Goal: Task Accomplishment & Management: Use online tool/utility

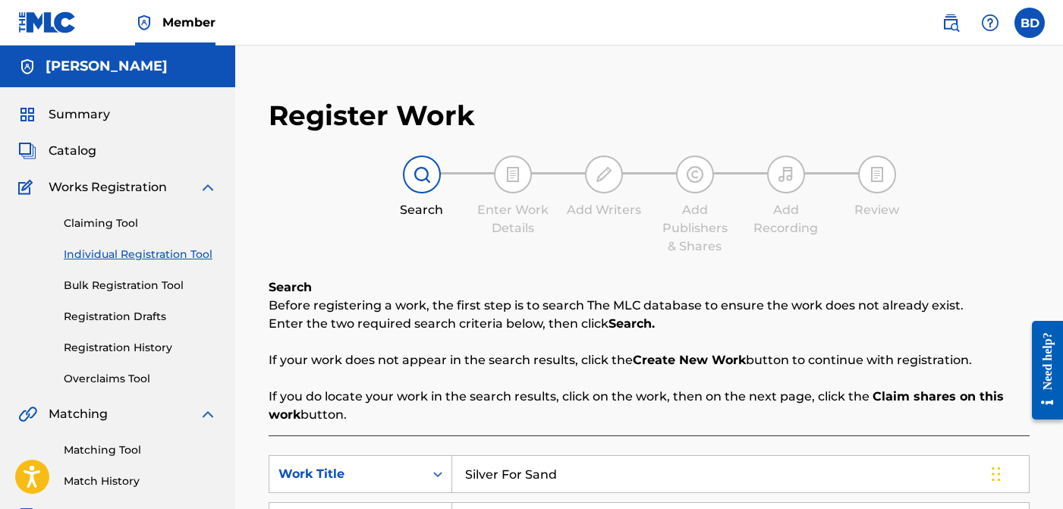
click at [100, 108] on span "Summary" at bounding box center [79, 114] width 61 height 18
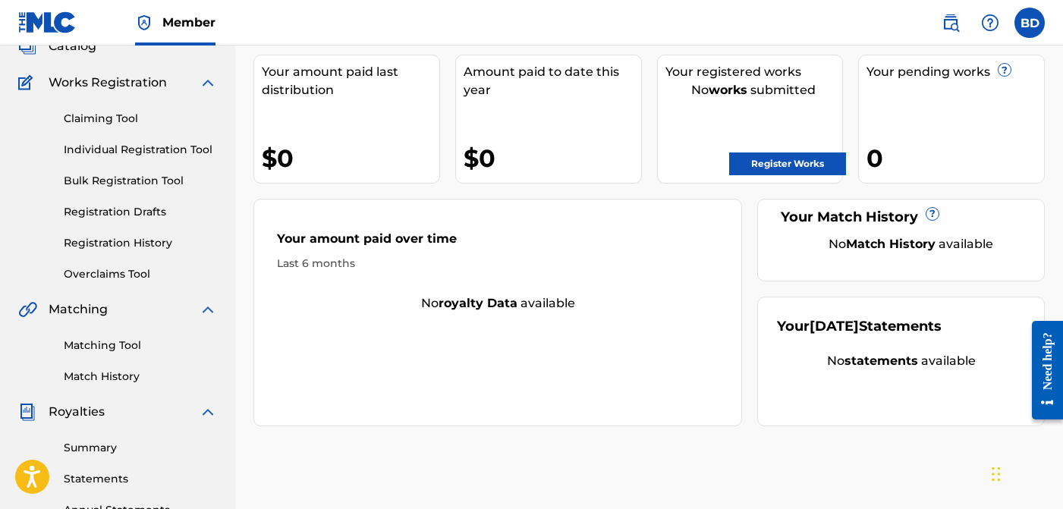
scroll to position [109, 0]
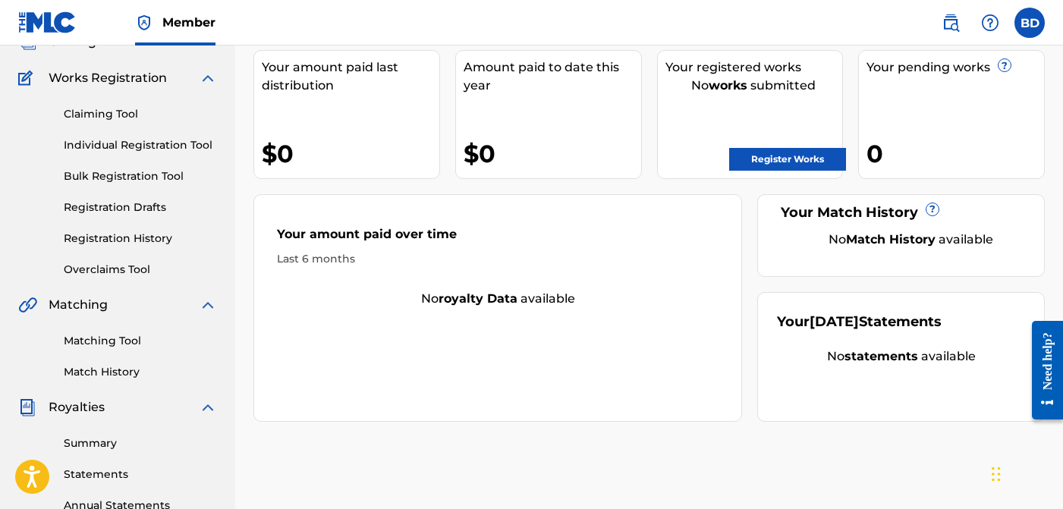
click at [119, 118] on link "Claiming Tool" at bounding box center [140, 114] width 153 height 16
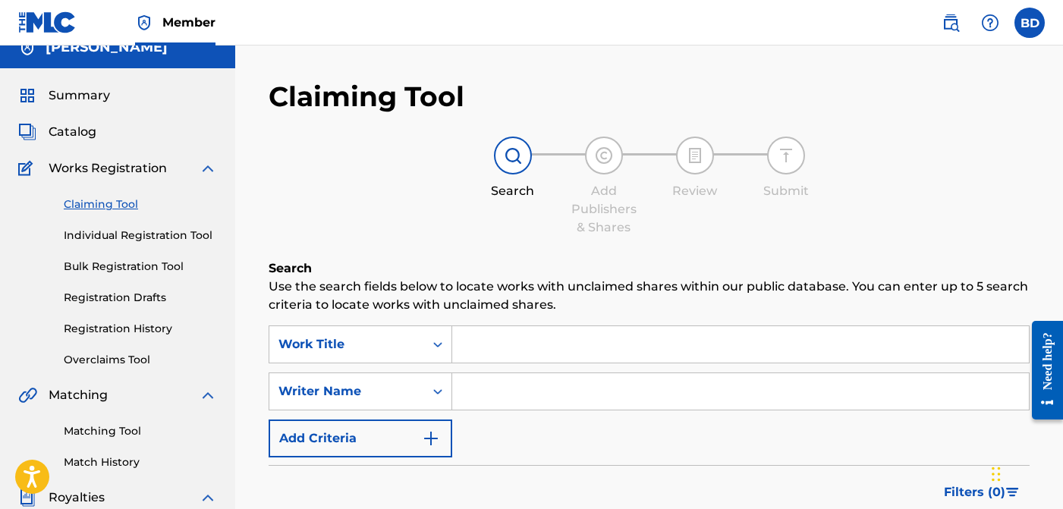
scroll to position [21, 0]
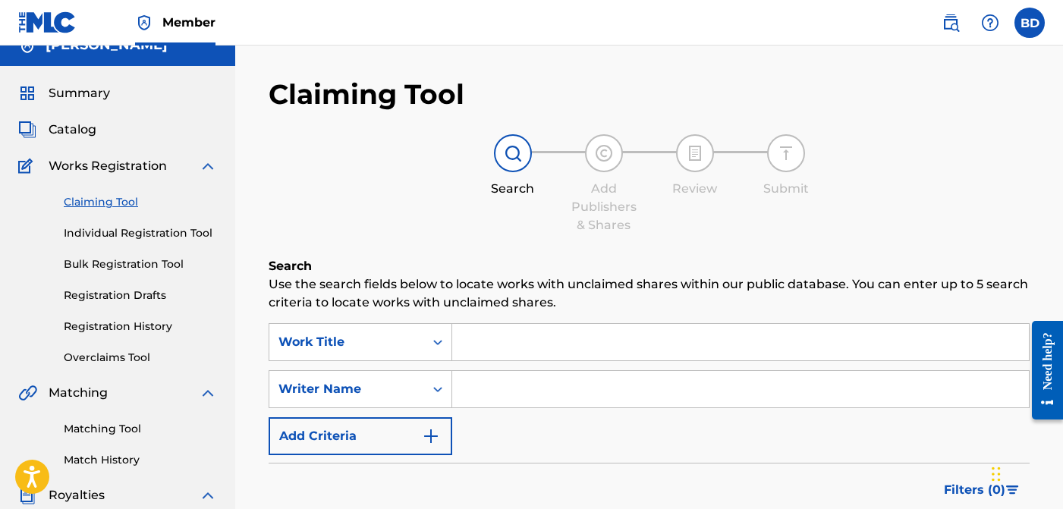
click at [511, 394] on input "Search Form" at bounding box center [740, 389] width 577 height 36
type input "[PERSON_NAME]"
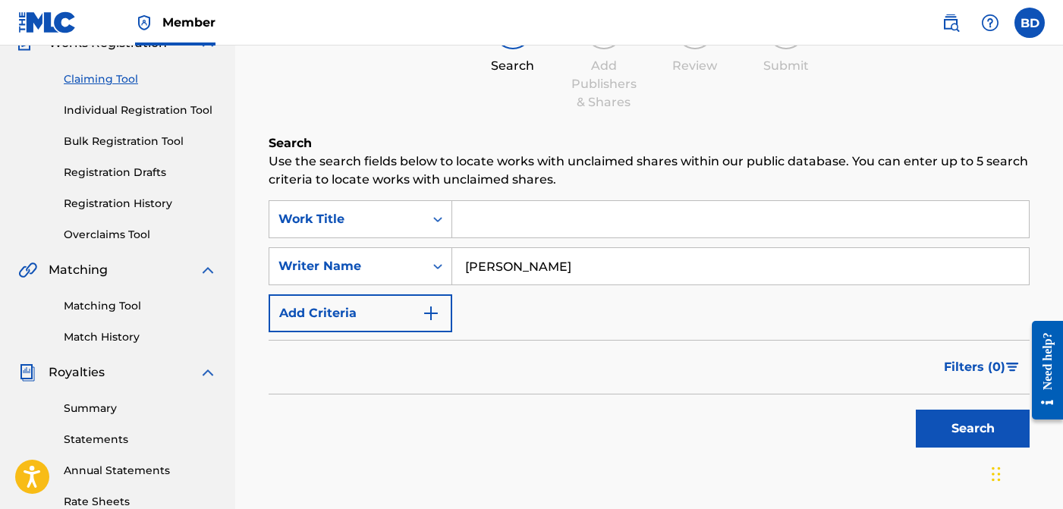
scroll to position [146, 0]
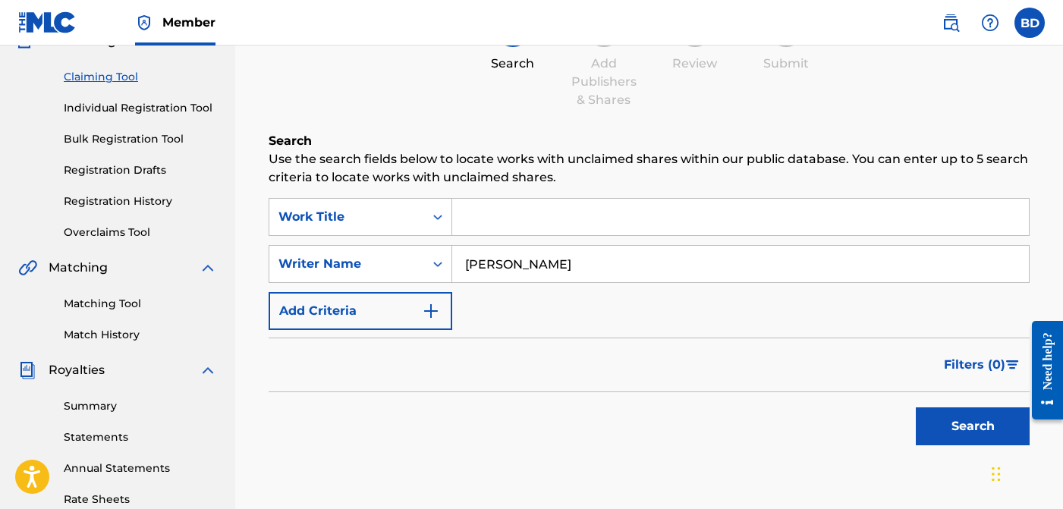
click at [933, 424] on button "Search" at bounding box center [973, 426] width 114 height 38
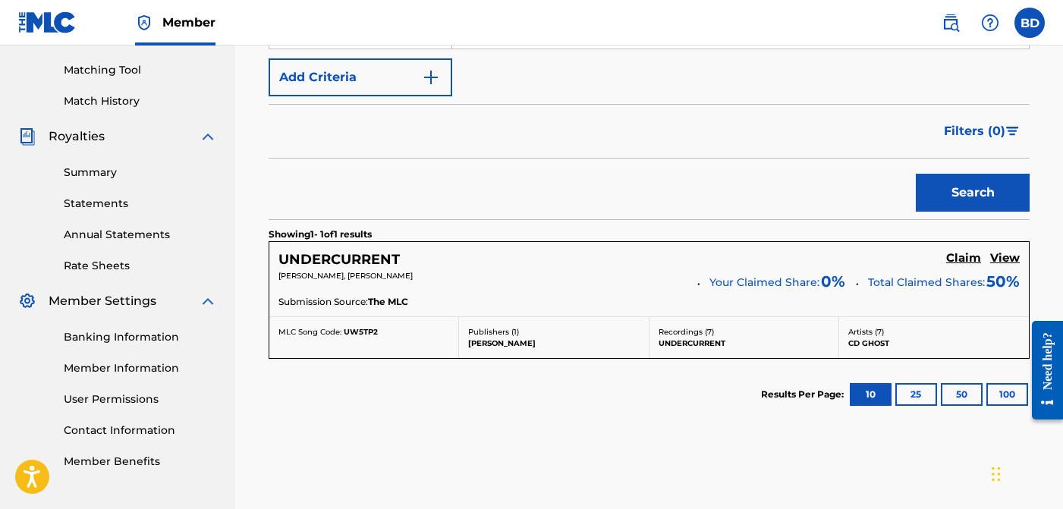
scroll to position [279, 0]
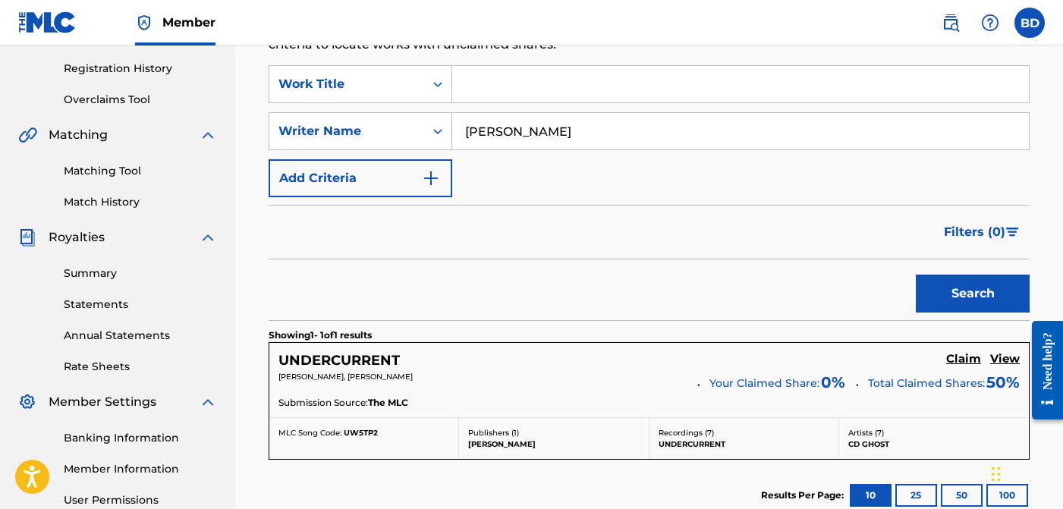
click at [100, 203] on link "Match History" at bounding box center [140, 202] width 153 height 16
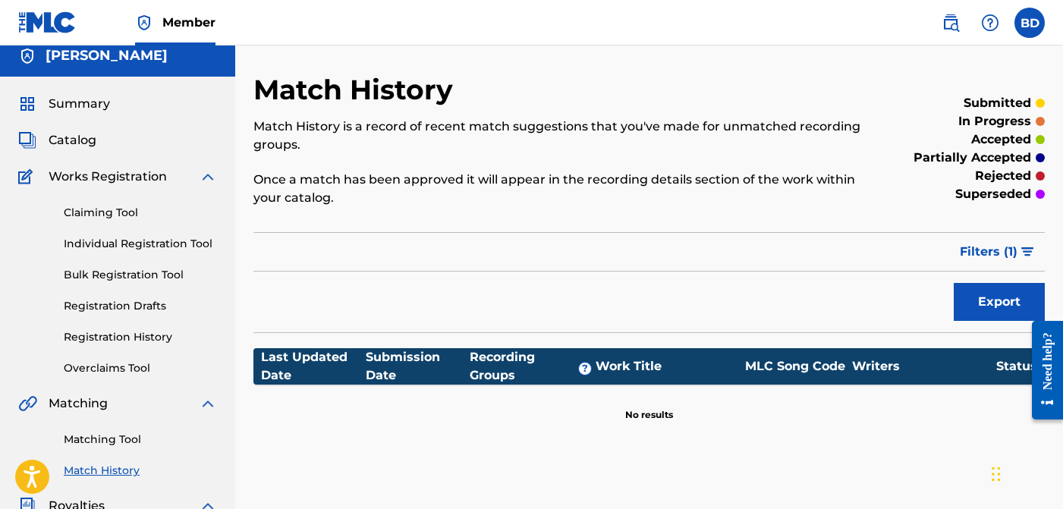
scroll to position [25, 0]
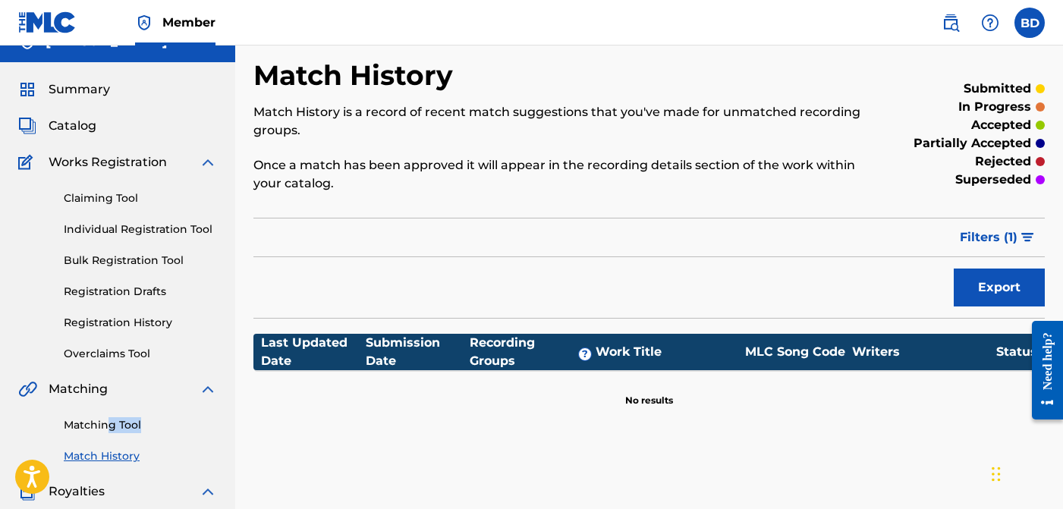
click at [106, 432] on div "Matching Tool Match History" at bounding box center [117, 431] width 199 height 66
click at [107, 428] on link "Matching Tool" at bounding box center [140, 425] width 153 height 16
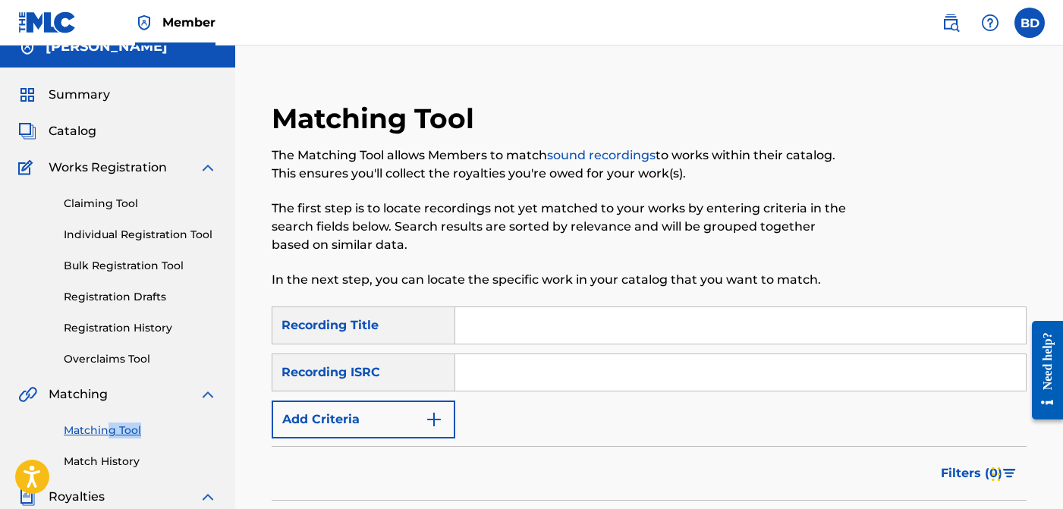
scroll to position [30, 0]
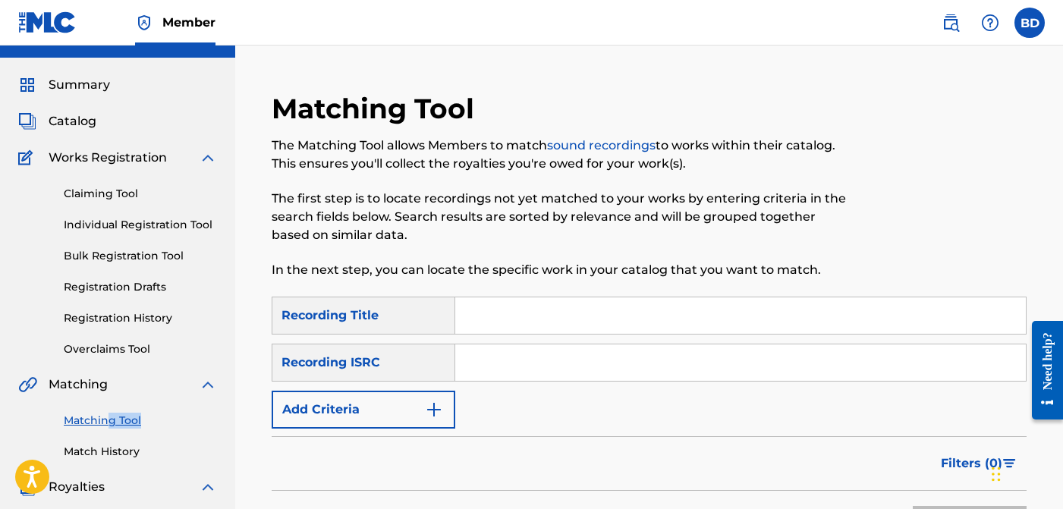
click at [409, 420] on button "Add Criteria" at bounding box center [364, 410] width 184 height 38
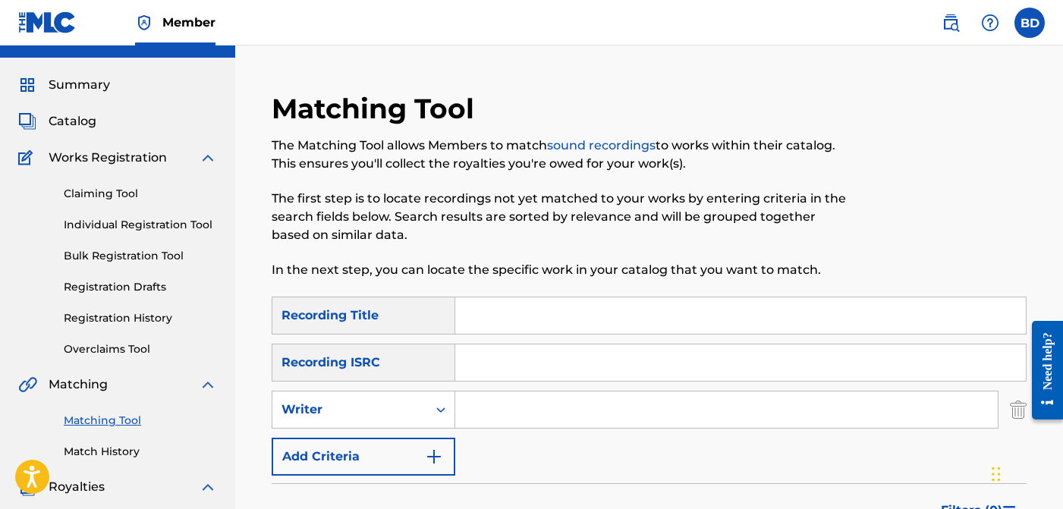
click at [498, 401] on input "Search Form" at bounding box center [726, 410] width 543 height 36
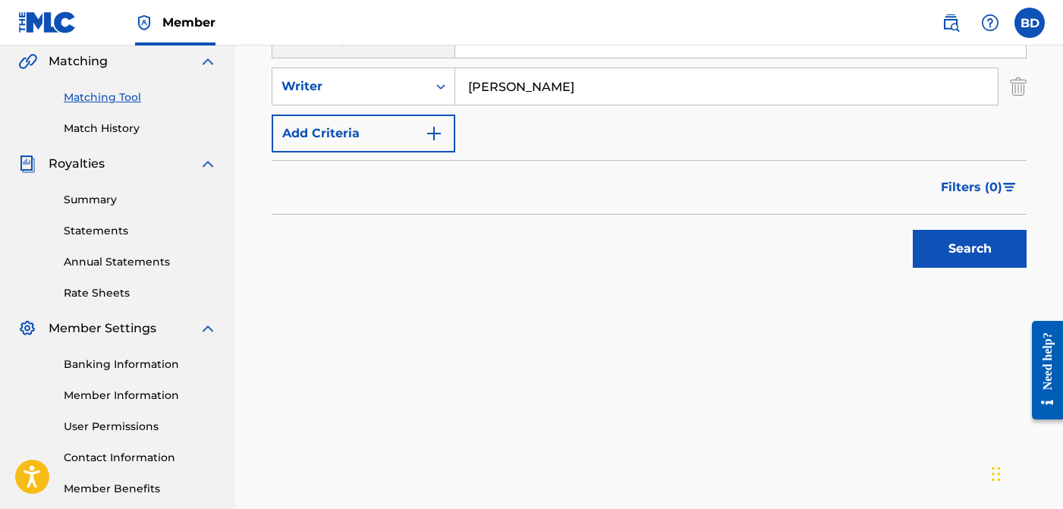
type input "[PERSON_NAME]"
click at [1008, 250] on button "Search" at bounding box center [970, 249] width 114 height 38
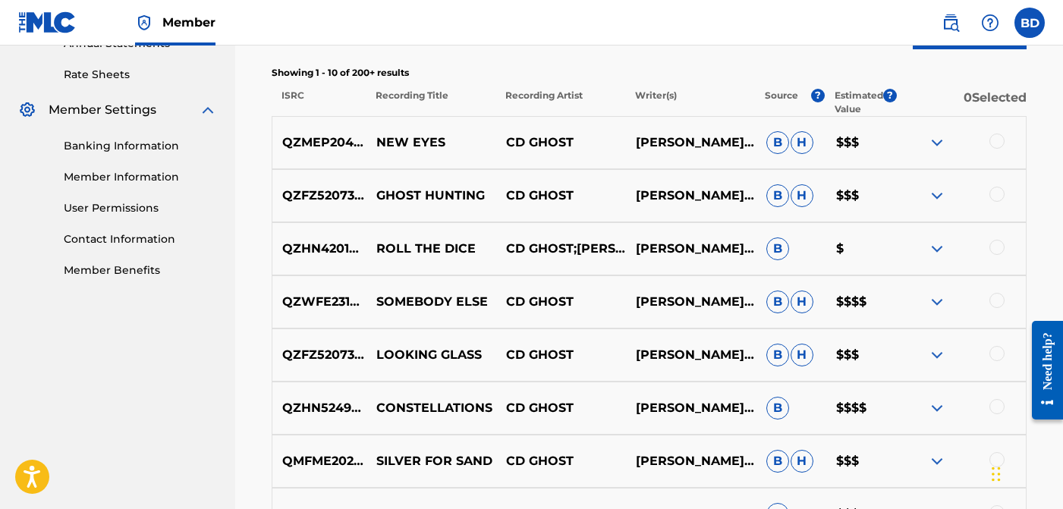
scroll to position [572, 0]
click at [583, 243] on p "CD GHOST;[PERSON_NAME];[PERSON_NAME]" at bounding box center [561, 248] width 130 height 18
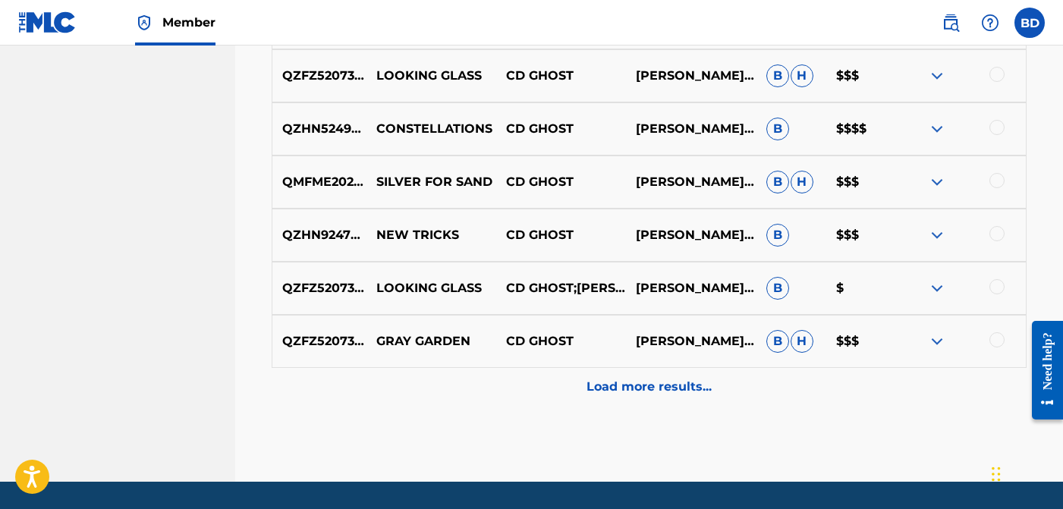
scroll to position [896, 0]
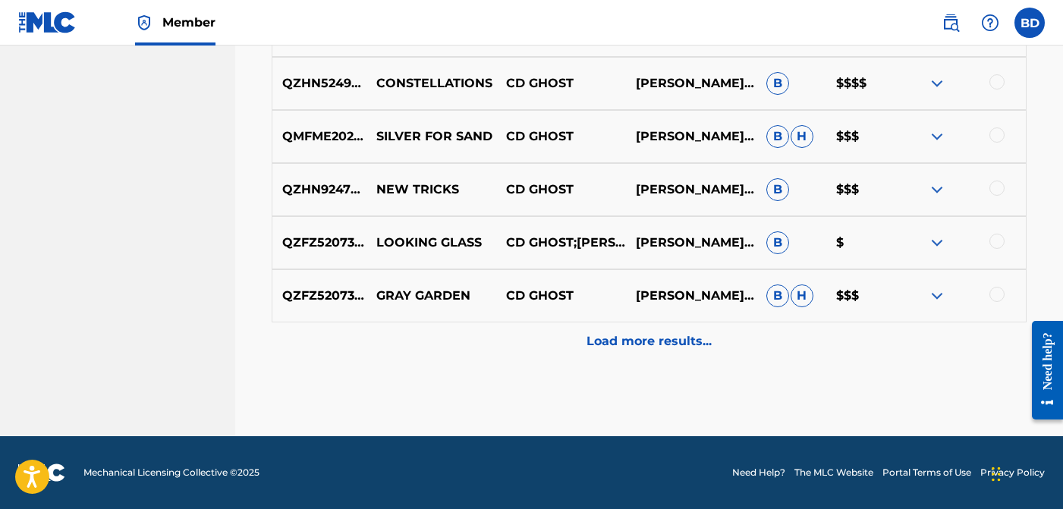
click at [640, 332] on p "Load more results..." at bounding box center [649, 341] width 125 height 18
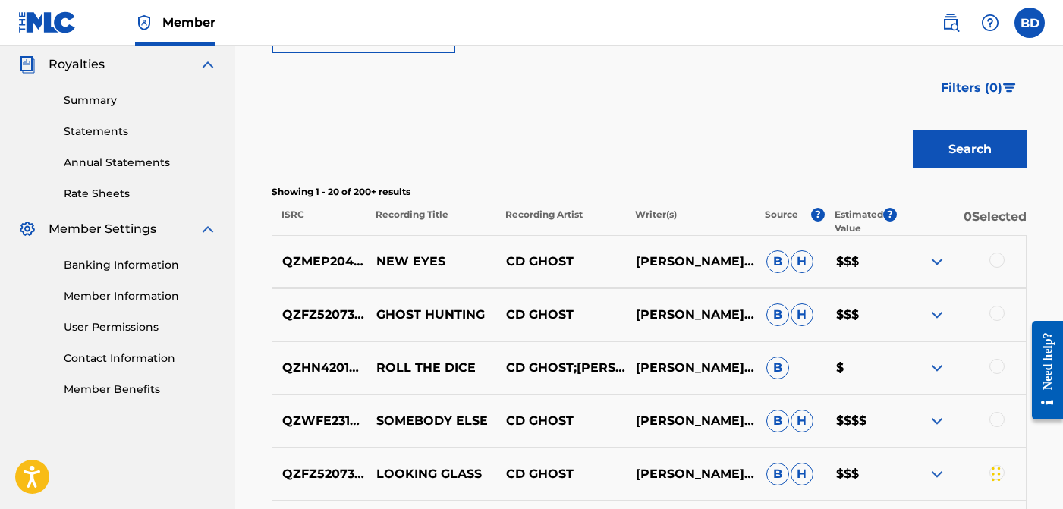
scroll to position [453, 0]
click at [995, 273] on div "QZMEP2041514 NEW EYES CD GHOST [PERSON_NAME], [PERSON_NAME] [PERSON_NAME] $$$" at bounding box center [649, 260] width 755 height 53
click at [994, 261] on div at bounding box center [996, 259] width 15 height 15
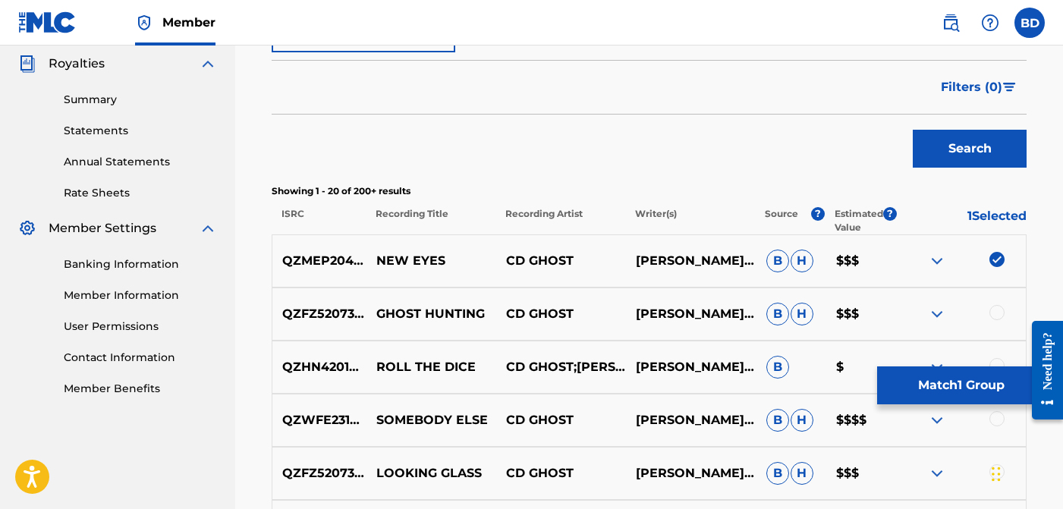
click at [991, 313] on div at bounding box center [996, 312] width 15 height 15
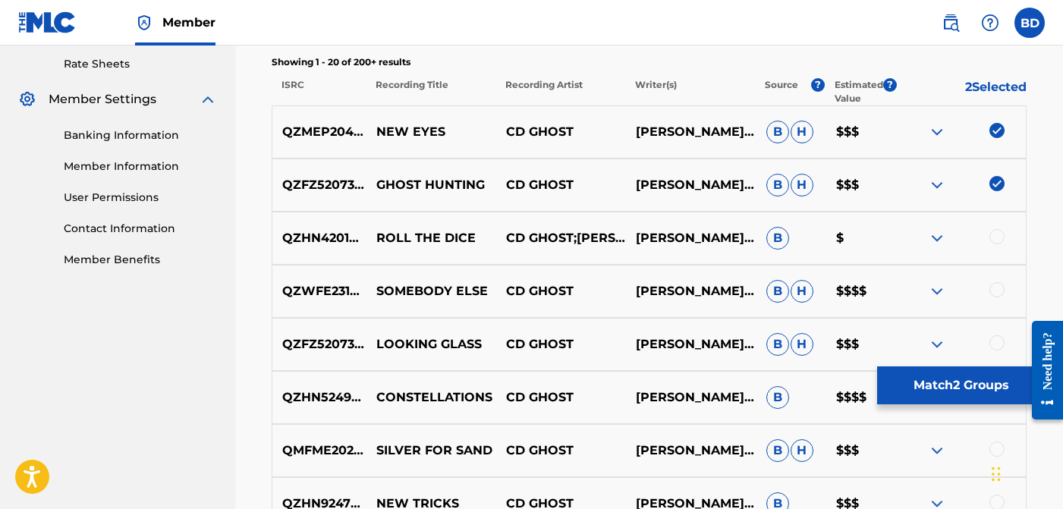
click at [1001, 239] on div at bounding box center [996, 236] width 15 height 15
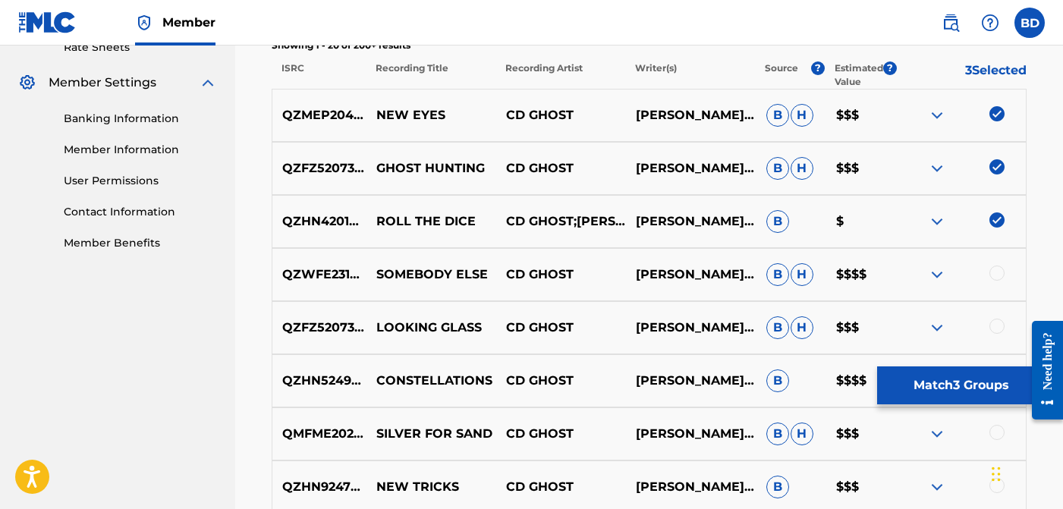
click at [998, 273] on div at bounding box center [996, 273] width 15 height 15
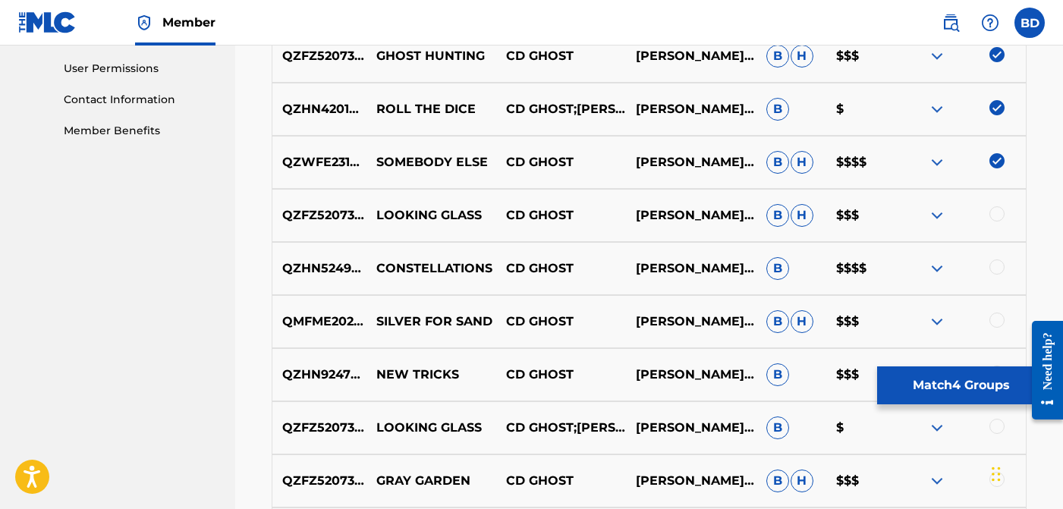
scroll to position [728, 0]
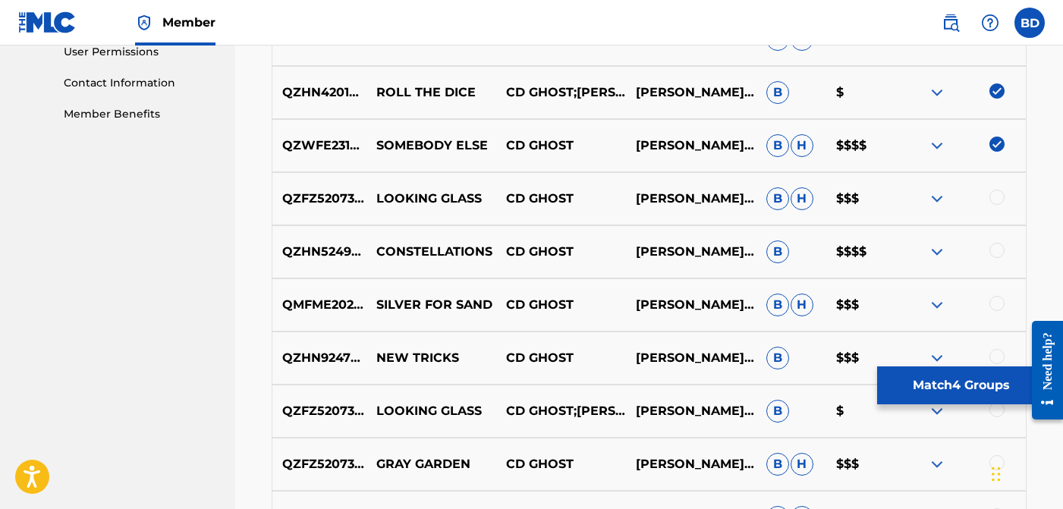
click at [995, 197] on div at bounding box center [996, 197] width 15 height 15
click at [993, 266] on div "QZHN52490515 CONSTELLATIONS CD GHOST [PERSON_NAME], [PERSON_NAME] B $$$$" at bounding box center [649, 251] width 755 height 53
click at [996, 257] on div at bounding box center [996, 250] width 15 height 15
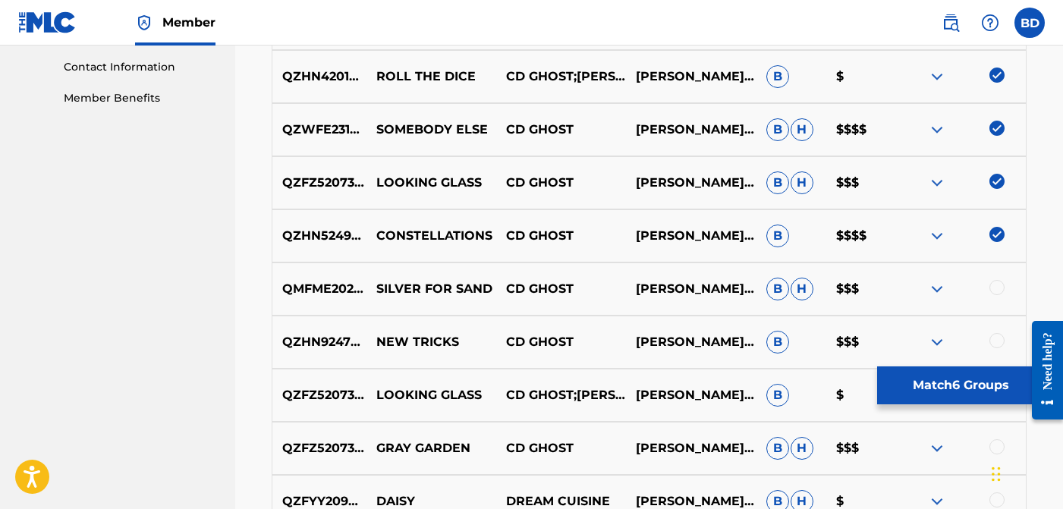
scroll to position [761, 0]
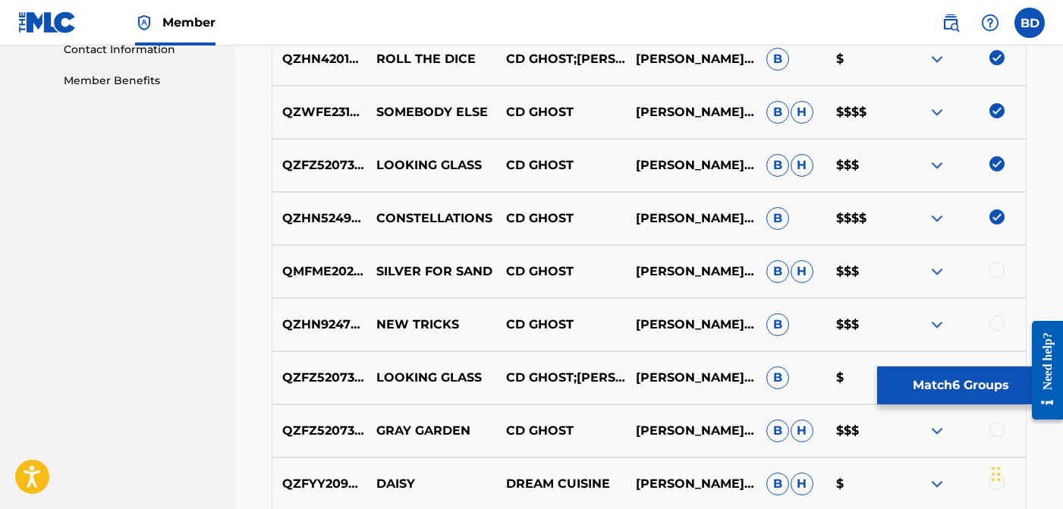
click at [1002, 275] on div at bounding box center [996, 270] width 15 height 15
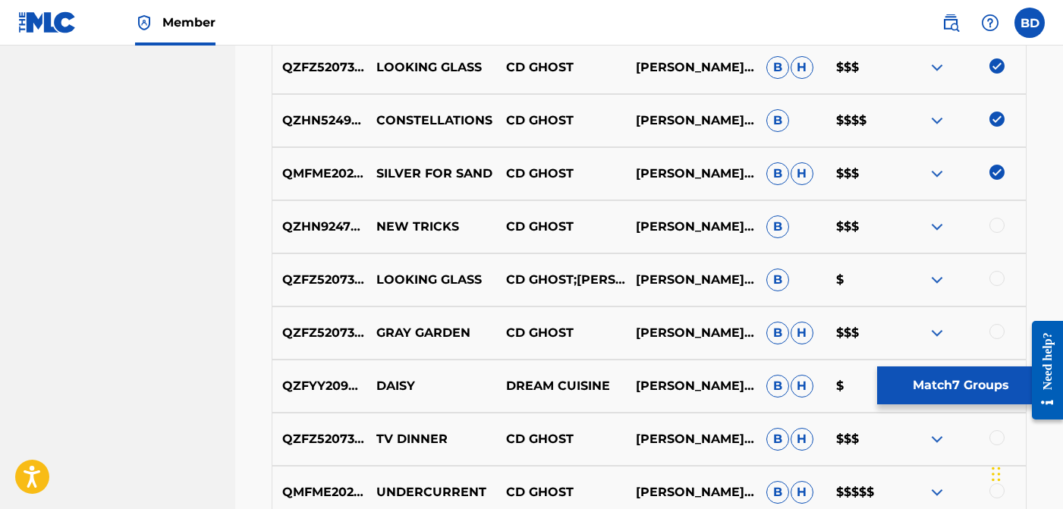
scroll to position [876, 0]
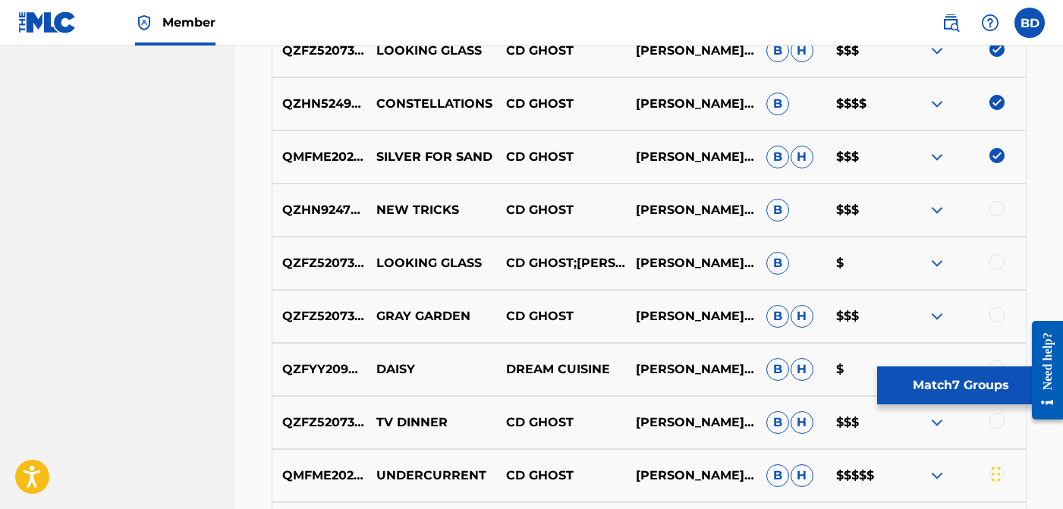
click at [999, 215] on div at bounding box center [961, 210] width 130 height 18
click at [986, 210] on div at bounding box center [961, 210] width 130 height 18
click at [993, 209] on div at bounding box center [996, 208] width 15 height 15
click at [995, 264] on div at bounding box center [996, 261] width 15 height 15
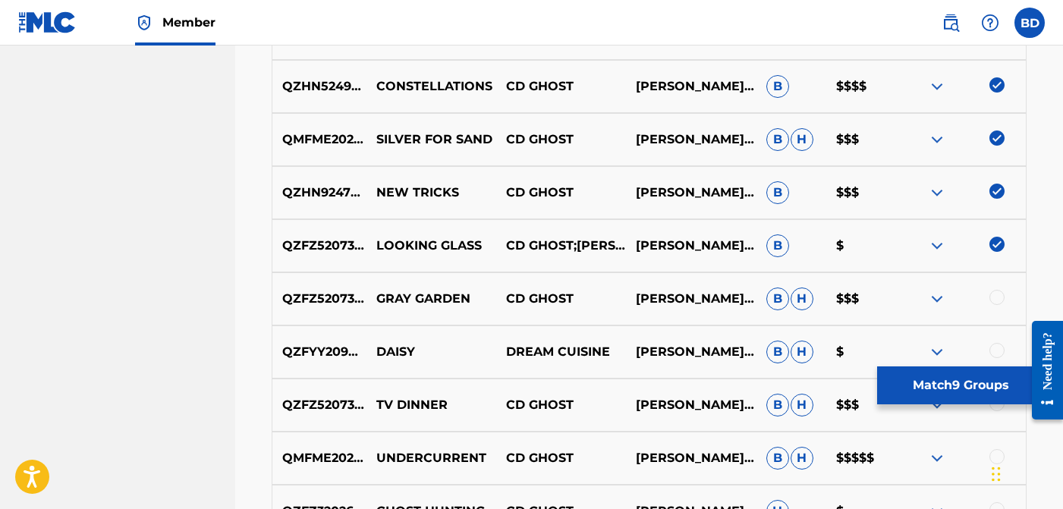
scroll to position [901, 0]
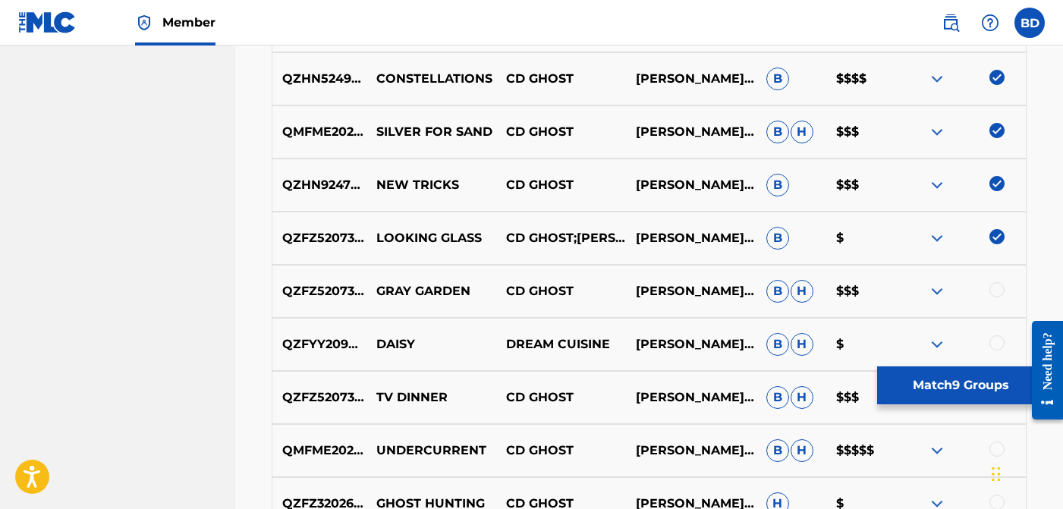
click at [995, 288] on div at bounding box center [996, 289] width 15 height 15
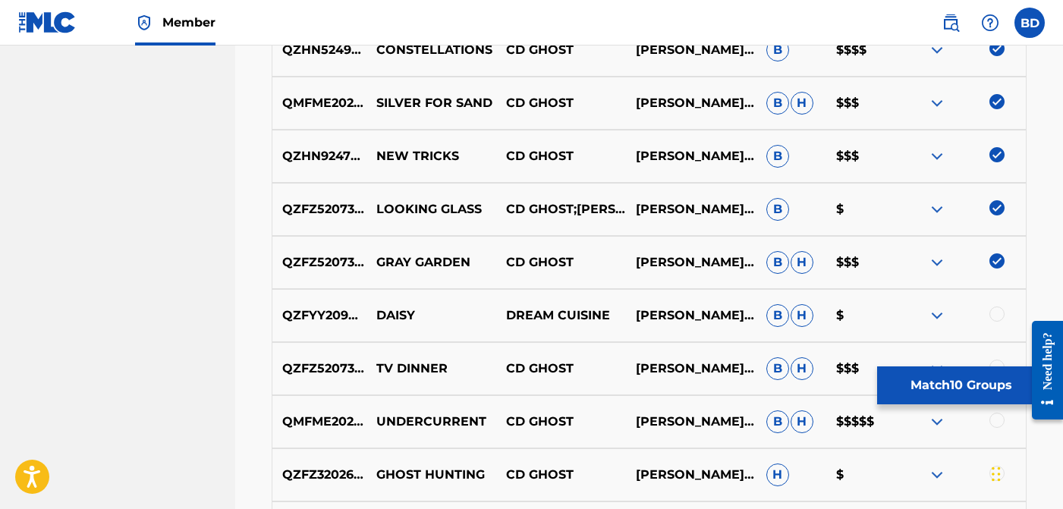
scroll to position [1011, 0]
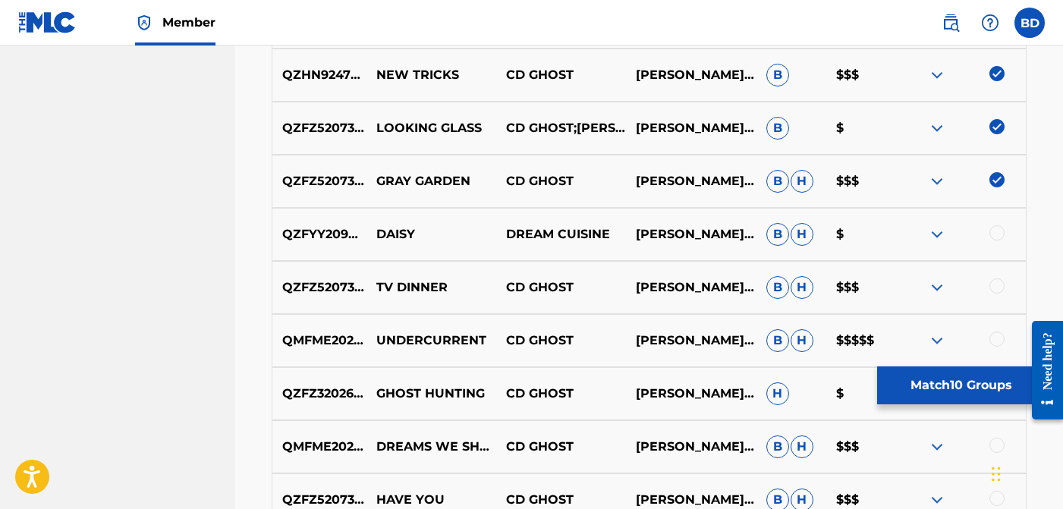
click at [995, 236] on div at bounding box center [996, 232] width 15 height 15
click at [994, 288] on div at bounding box center [996, 285] width 15 height 15
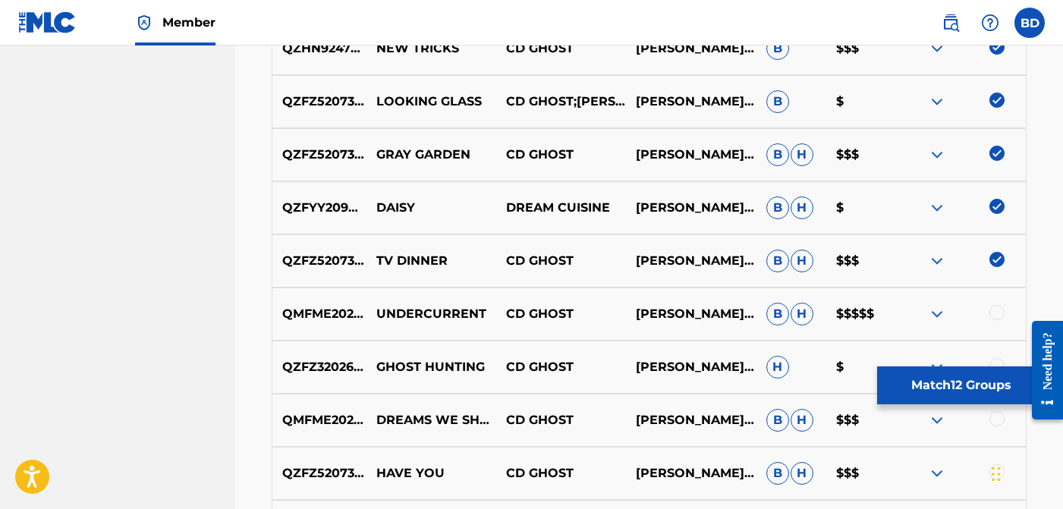
scroll to position [1063, 0]
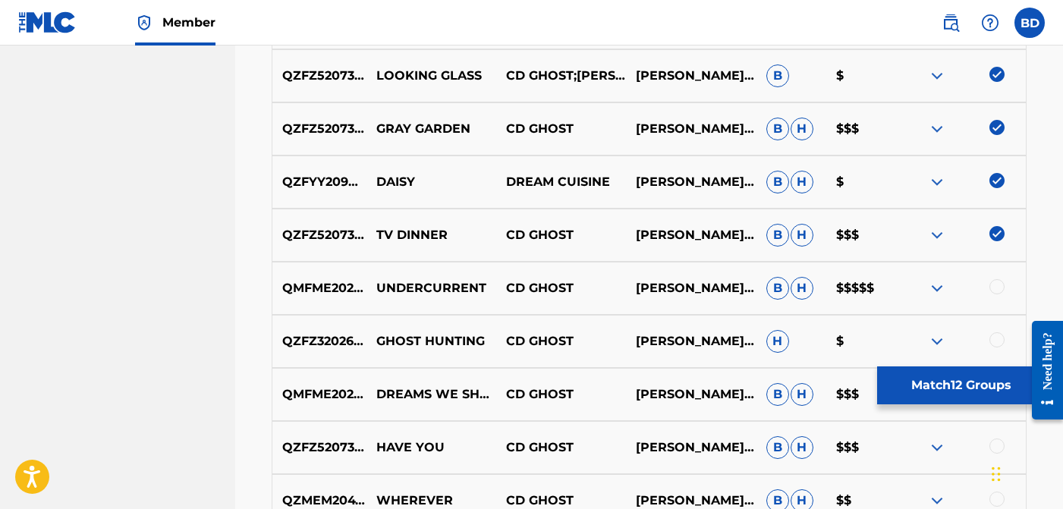
click at [990, 287] on div at bounding box center [996, 286] width 15 height 15
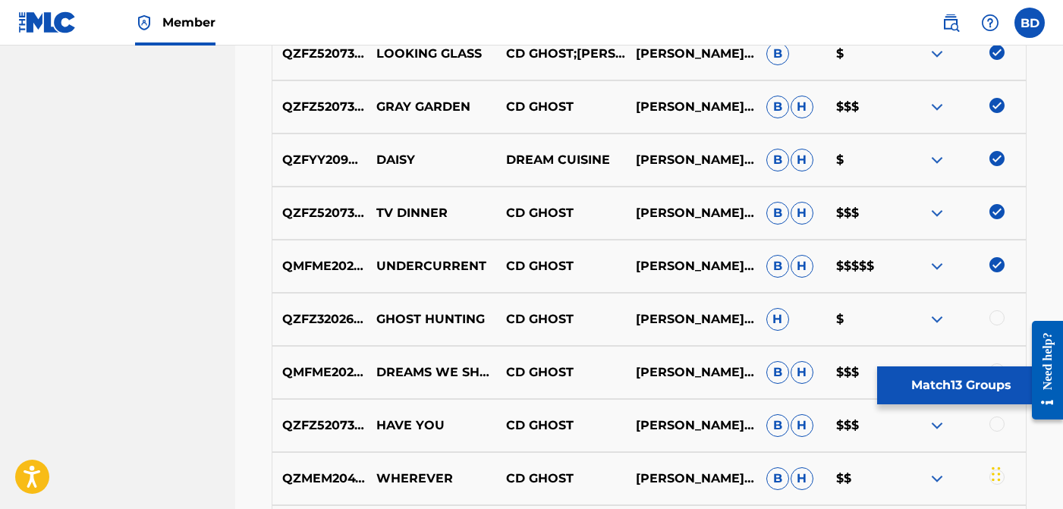
click at [923, 250] on div "QMFME2029771 UNDERCURRENT CD GHOST [PERSON_NAME], [PERSON_NAME] [PERSON_NAME] $…" at bounding box center [649, 266] width 755 height 53
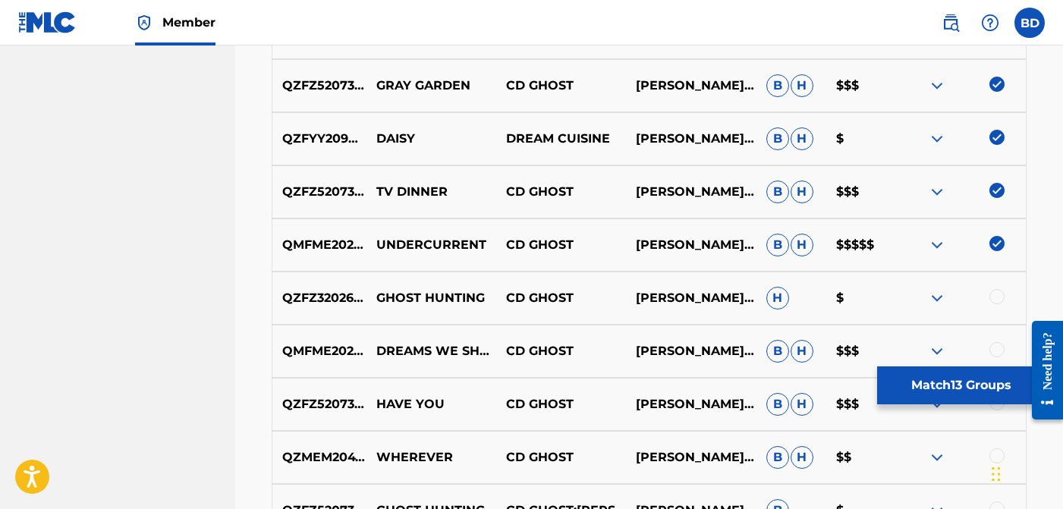
scroll to position [1114, 0]
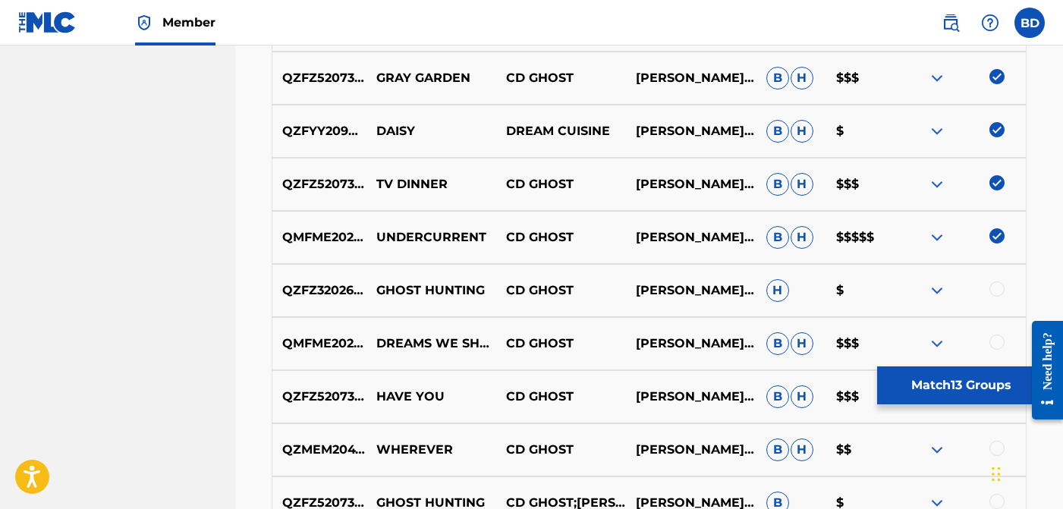
click at [996, 284] on div at bounding box center [996, 288] width 15 height 15
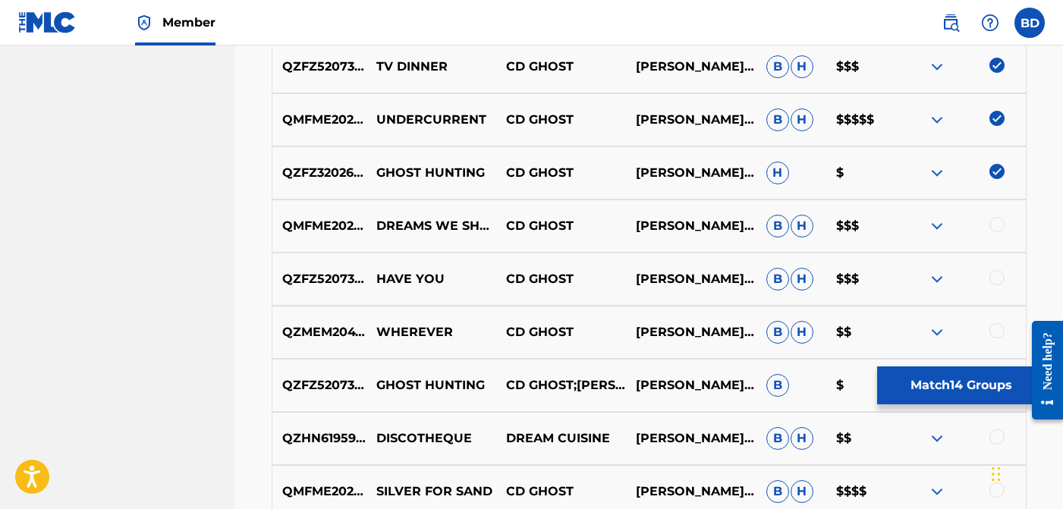
scroll to position [1305, 0]
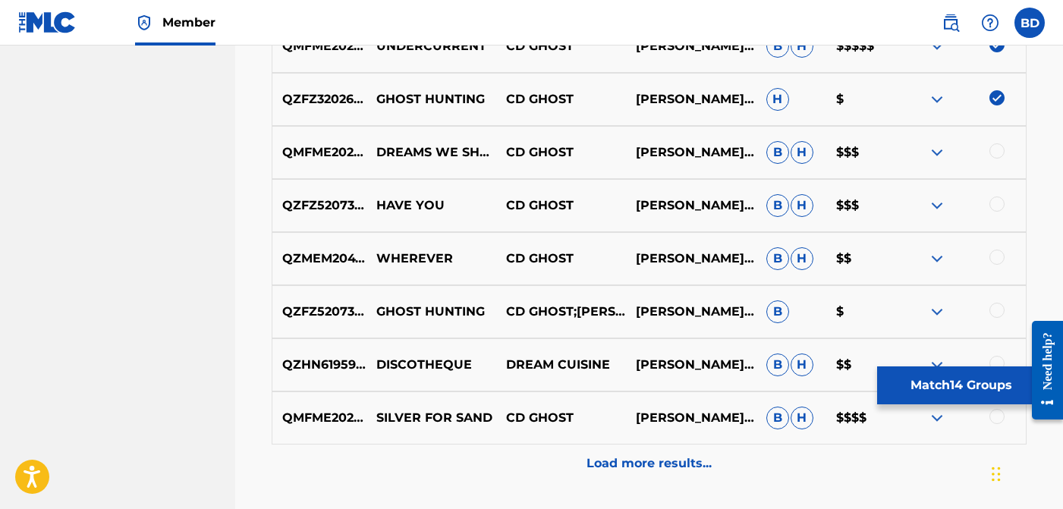
click at [995, 149] on div at bounding box center [996, 150] width 15 height 15
click at [992, 204] on div at bounding box center [996, 204] width 15 height 15
click at [999, 255] on div at bounding box center [996, 257] width 15 height 15
click at [999, 311] on div at bounding box center [996, 310] width 15 height 15
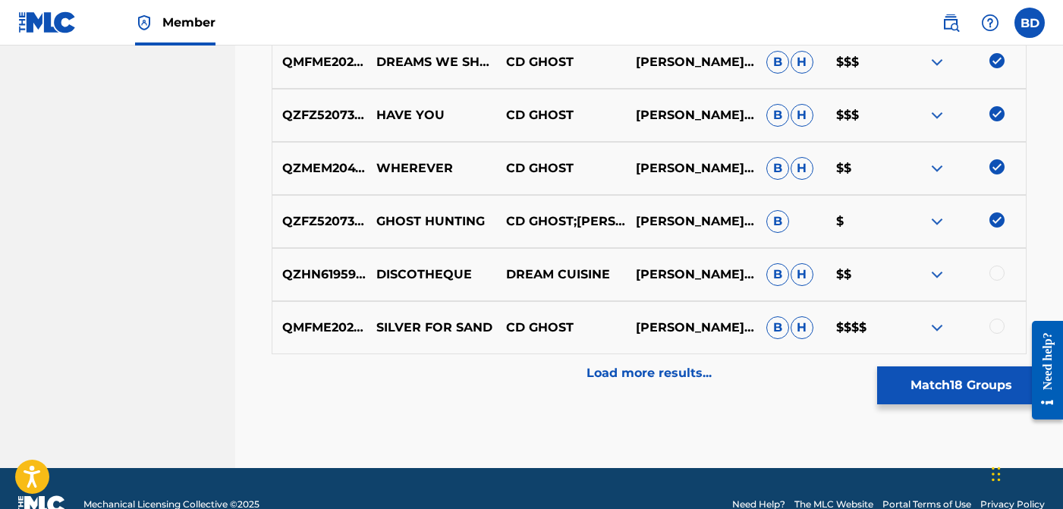
scroll to position [1402, 0]
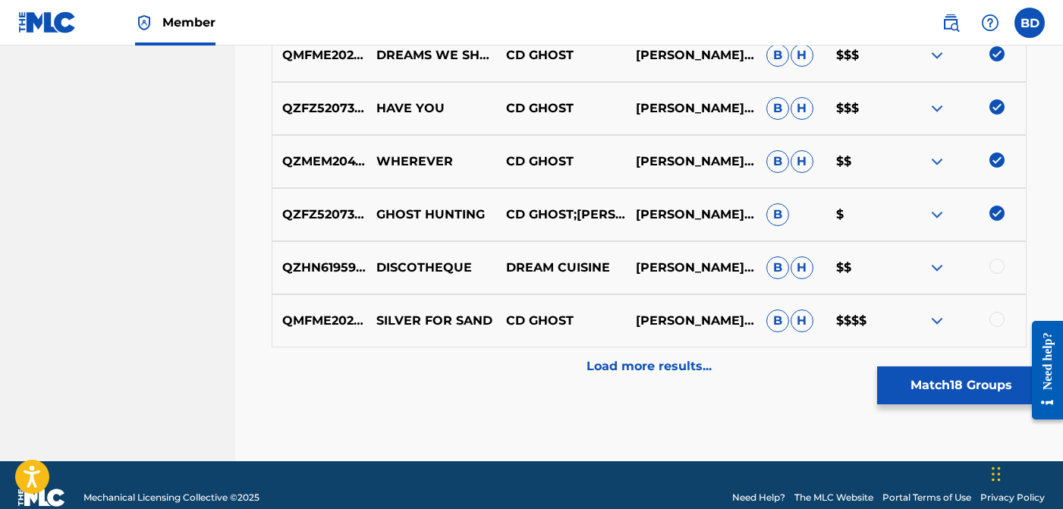
click at [996, 268] on div at bounding box center [996, 266] width 15 height 15
click at [1000, 324] on div at bounding box center [996, 319] width 15 height 15
click at [676, 370] on p "Load more results..." at bounding box center [649, 366] width 125 height 18
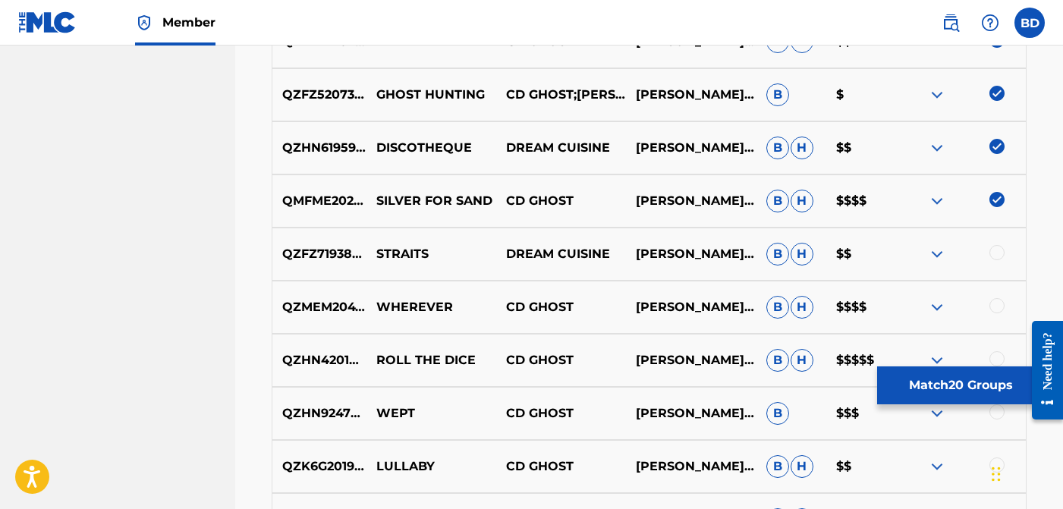
scroll to position [1678, 0]
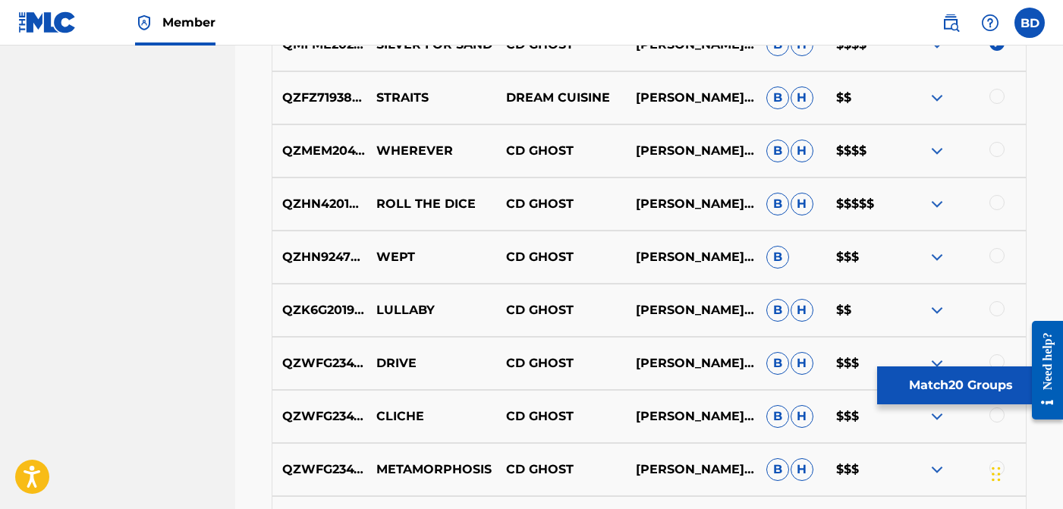
click at [998, 96] on div at bounding box center [996, 96] width 15 height 15
click at [986, 139] on div "QZMEM2047804 WHEREVER CD GHOST [PERSON_NAME], [PERSON_NAME] [PERSON_NAME] $$$$" at bounding box center [649, 150] width 755 height 53
click at [989, 142] on div at bounding box center [961, 151] width 130 height 18
click at [988, 146] on div at bounding box center [961, 151] width 130 height 18
click at [993, 148] on div at bounding box center [996, 149] width 15 height 15
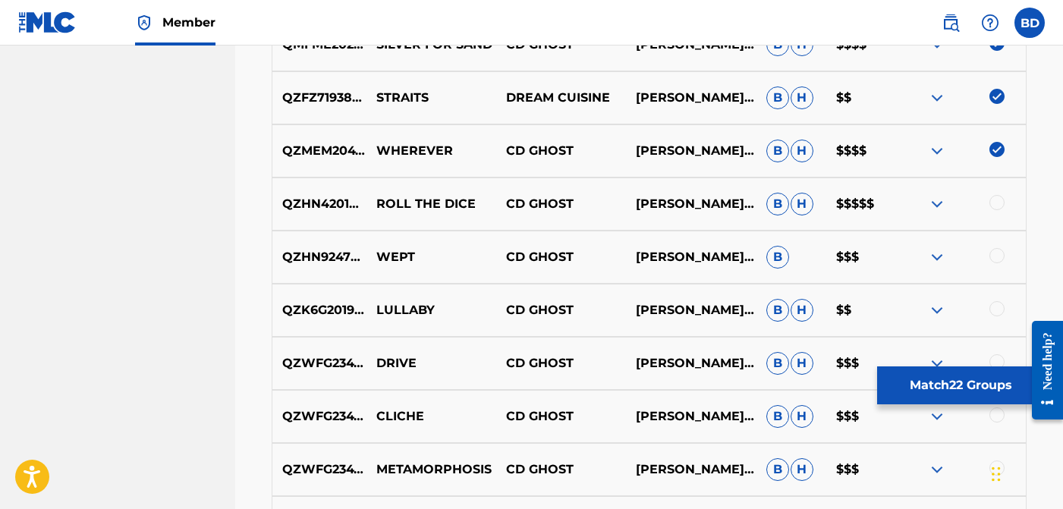
click at [996, 203] on div at bounding box center [996, 202] width 15 height 15
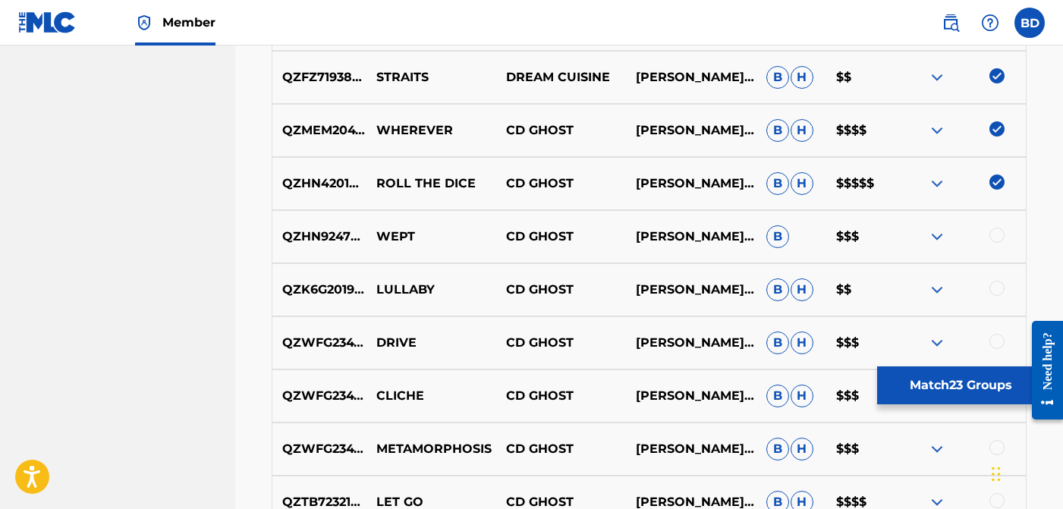
click at [994, 236] on div at bounding box center [996, 235] width 15 height 15
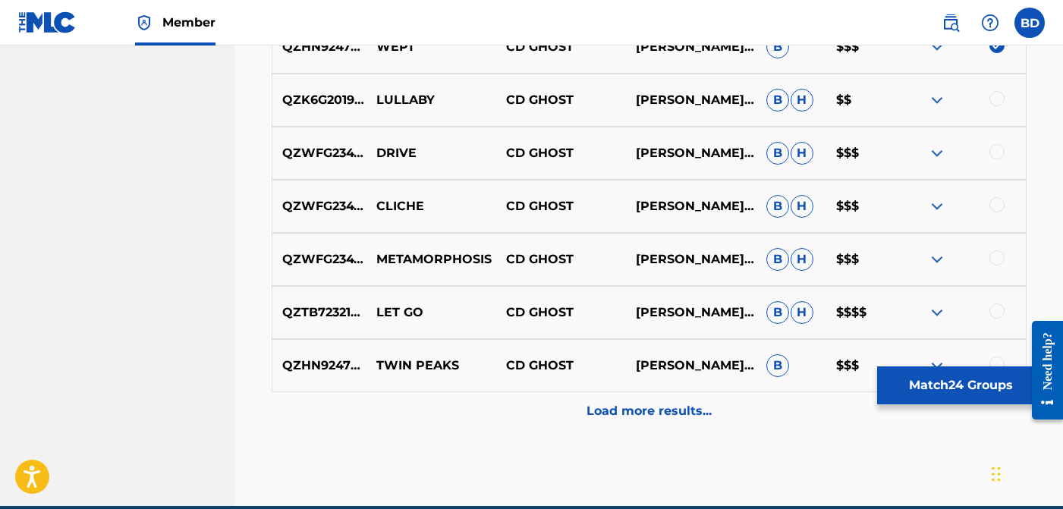
scroll to position [1870, 0]
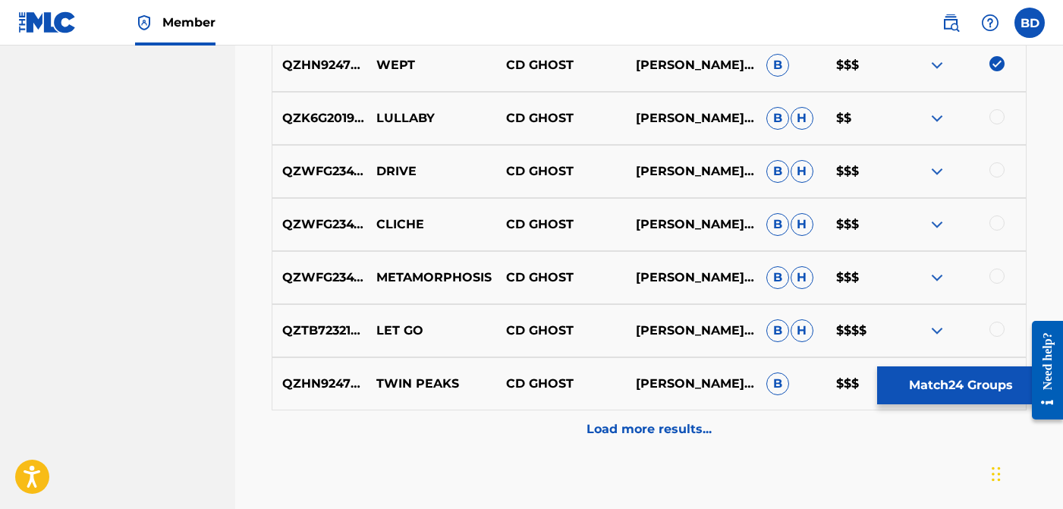
click at [1001, 113] on div at bounding box center [996, 116] width 15 height 15
click at [1000, 120] on img at bounding box center [996, 116] width 15 height 15
click at [992, 113] on div at bounding box center [996, 116] width 15 height 15
click at [999, 175] on div at bounding box center [996, 169] width 15 height 15
click at [994, 230] on div at bounding box center [996, 222] width 15 height 15
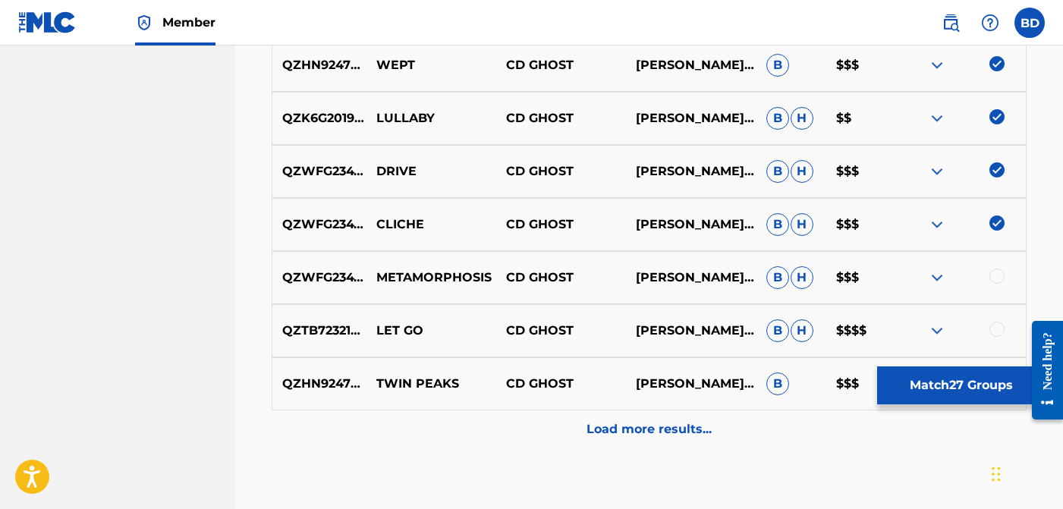
click at [993, 273] on div at bounding box center [996, 276] width 15 height 15
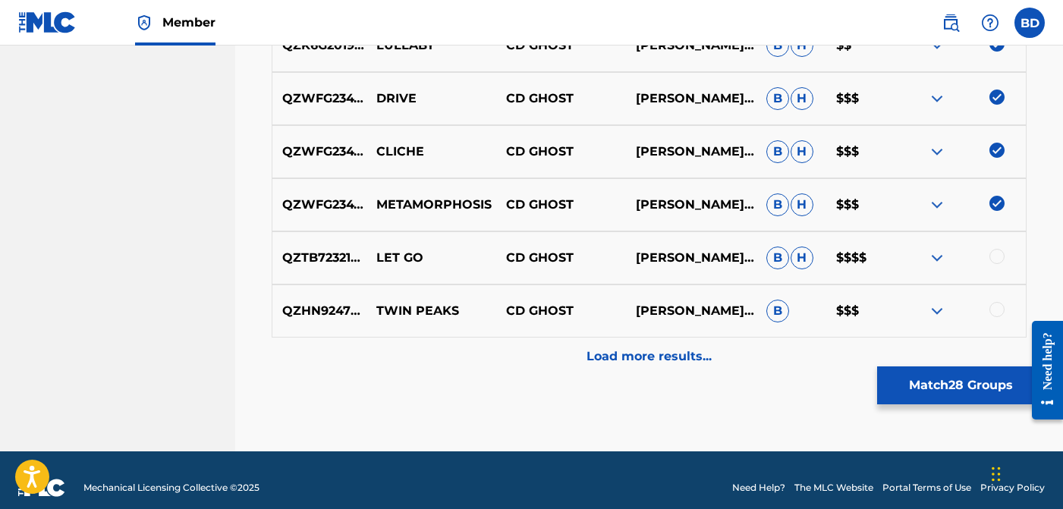
scroll to position [1958, 0]
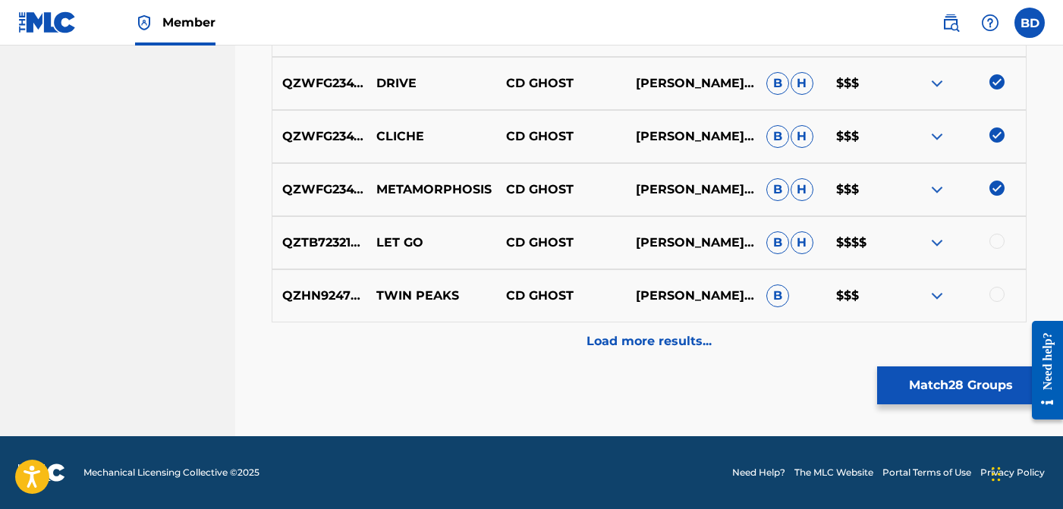
click at [995, 241] on div at bounding box center [996, 241] width 15 height 15
click at [998, 294] on div at bounding box center [996, 294] width 15 height 15
click at [681, 342] on p "Load more results..." at bounding box center [649, 341] width 125 height 18
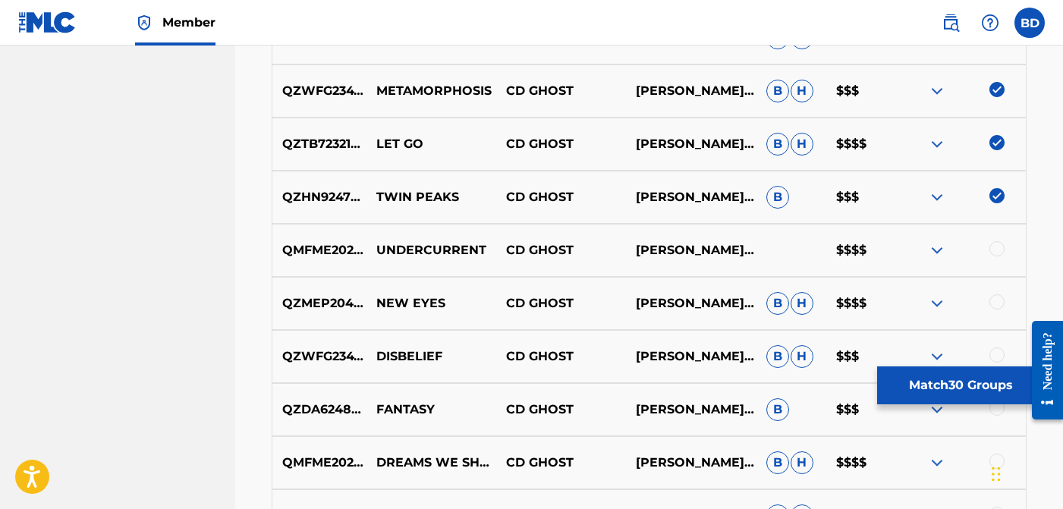
scroll to position [2058, 0]
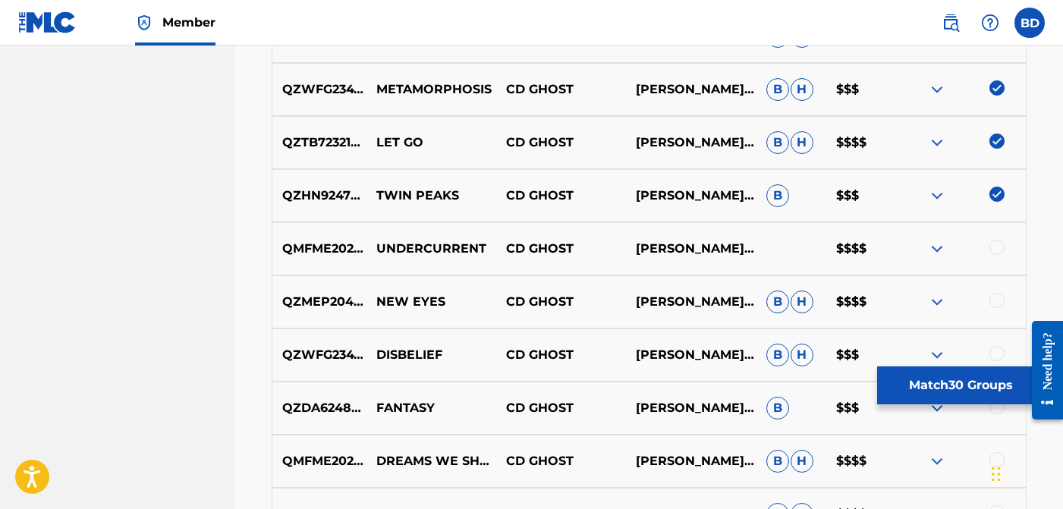
click at [993, 253] on div at bounding box center [996, 247] width 15 height 15
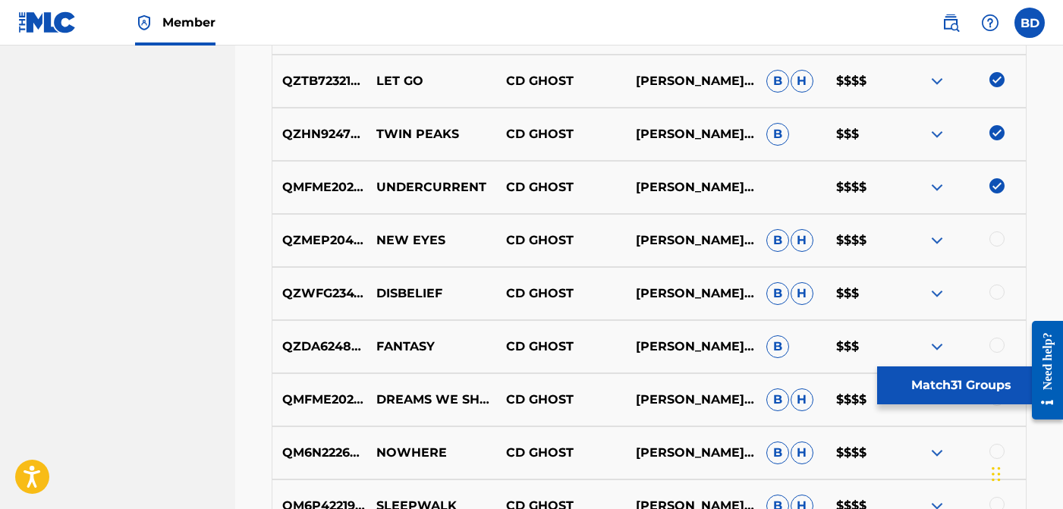
scroll to position [2129, 0]
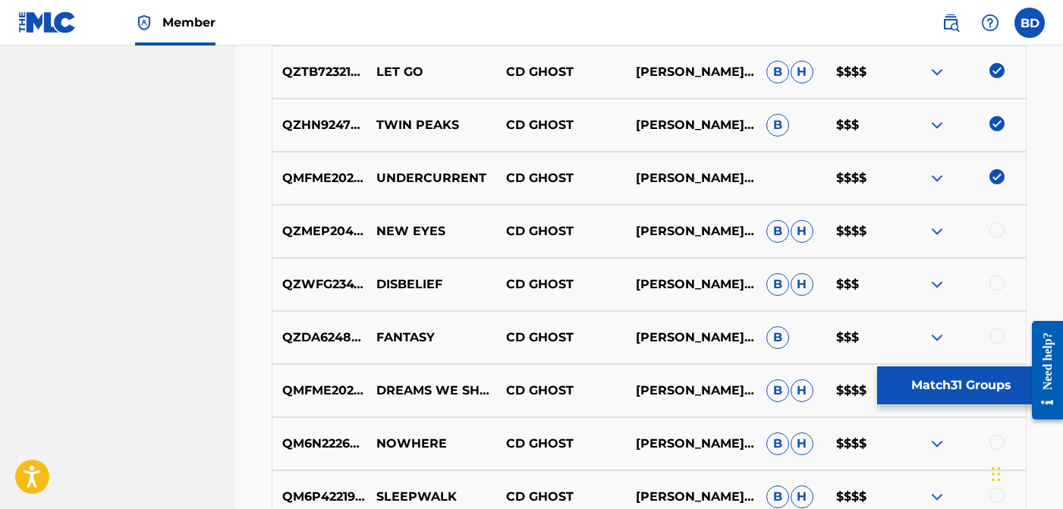
click at [1000, 237] on div at bounding box center [961, 231] width 130 height 18
click at [997, 233] on div at bounding box center [996, 229] width 15 height 15
click at [1001, 278] on div at bounding box center [996, 282] width 15 height 15
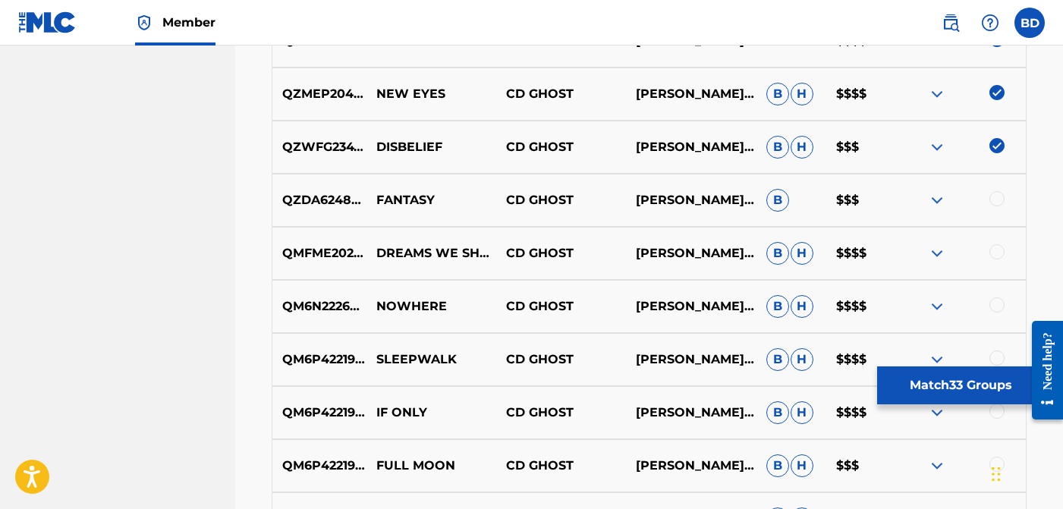
scroll to position [2267, 0]
click at [996, 204] on div at bounding box center [996, 197] width 15 height 15
click at [994, 256] on div at bounding box center [996, 251] width 15 height 15
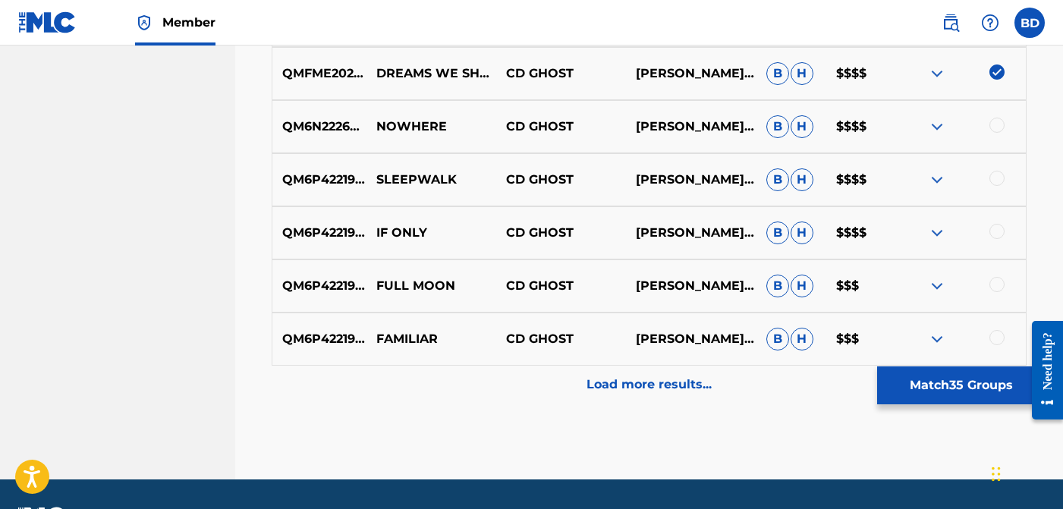
scroll to position [2431, 0]
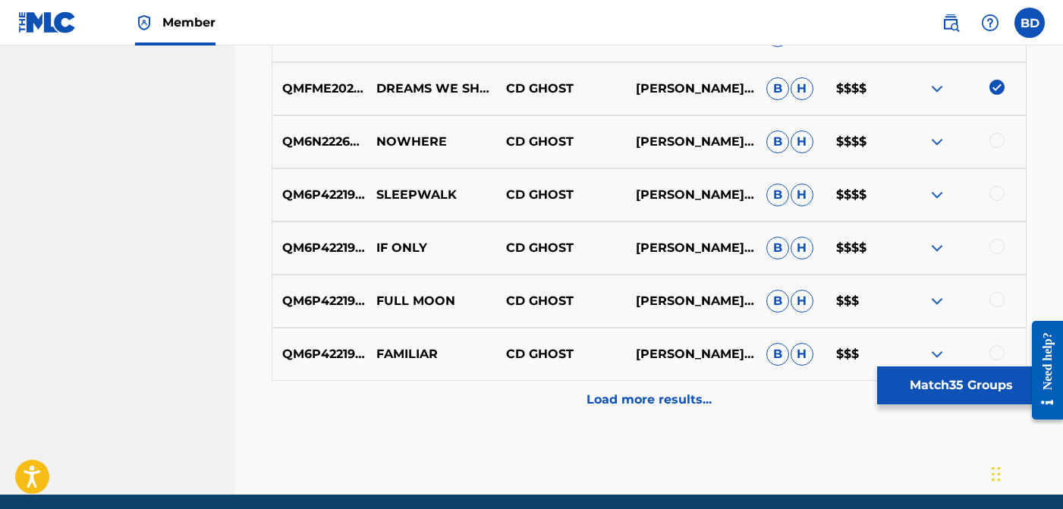
click at [996, 145] on div at bounding box center [996, 140] width 15 height 15
click at [995, 189] on div at bounding box center [996, 193] width 15 height 15
click at [995, 241] on div at bounding box center [996, 246] width 15 height 15
click at [987, 296] on div at bounding box center [961, 301] width 130 height 18
click at [997, 294] on div at bounding box center [996, 299] width 15 height 15
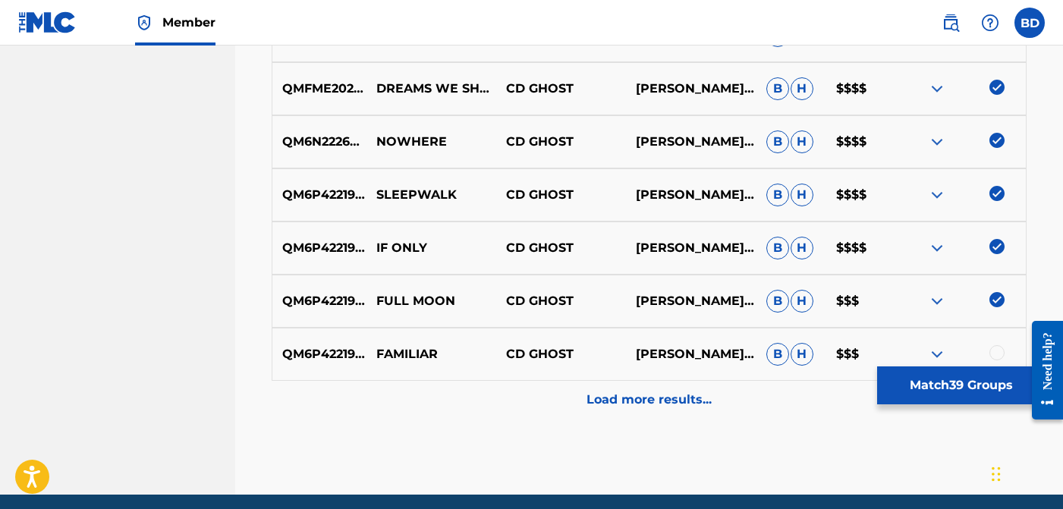
click at [995, 349] on div at bounding box center [996, 352] width 15 height 15
click at [694, 406] on p "Load more results..." at bounding box center [649, 400] width 125 height 18
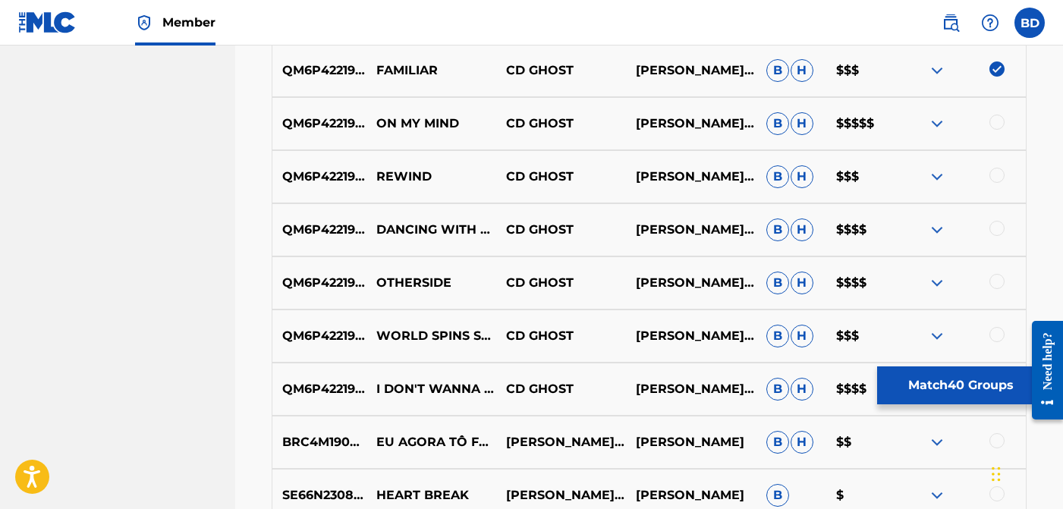
scroll to position [2705, 0]
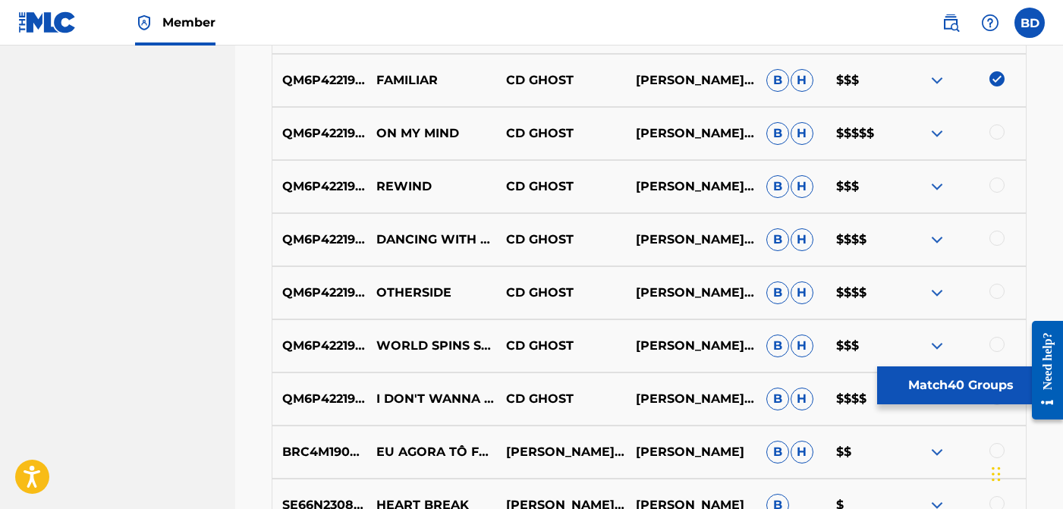
click at [1002, 137] on div at bounding box center [961, 133] width 130 height 18
drag, startPoint x: 983, startPoint y: 122, endPoint x: 988, endPoint y: 131, distance: 10.5
click at [983, 123] on div "QM6P42219551 ON MY MIND CD GHOST [PERSON_NAME] [PERSON_NAME] [PERSON_NAME] $$$$$" at bounding box center [649, 133] width 755 height 53
click at [991, 134] on div at bounding box center [996, 131] width 15 height 15
click at [999, 189] on div at bounding box center [996, 185] width 15 height 15
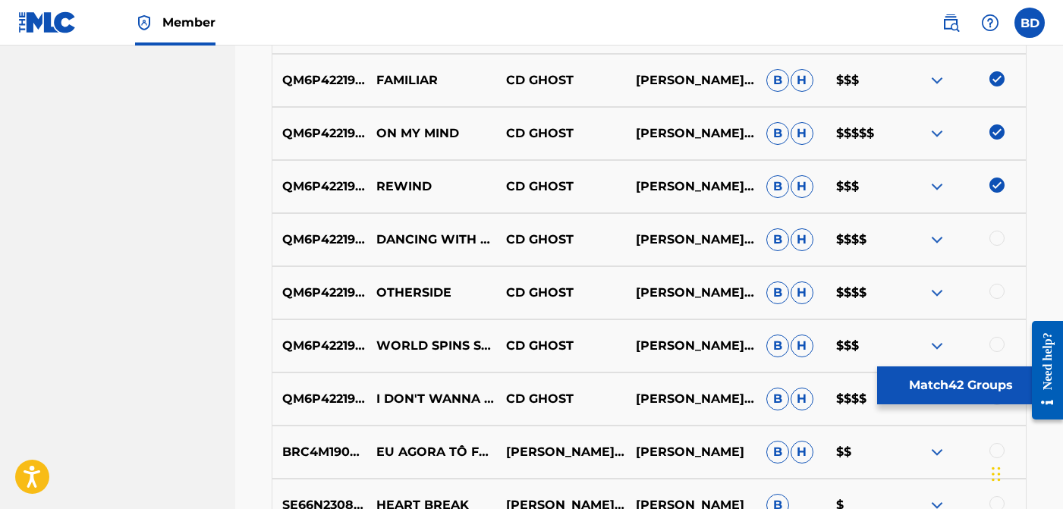
click at [995, 243] on div at bounding box center [996, 238] width 15 height 15
click at [939, 190] on img at bounding box center [937, 187] width 18 height 18
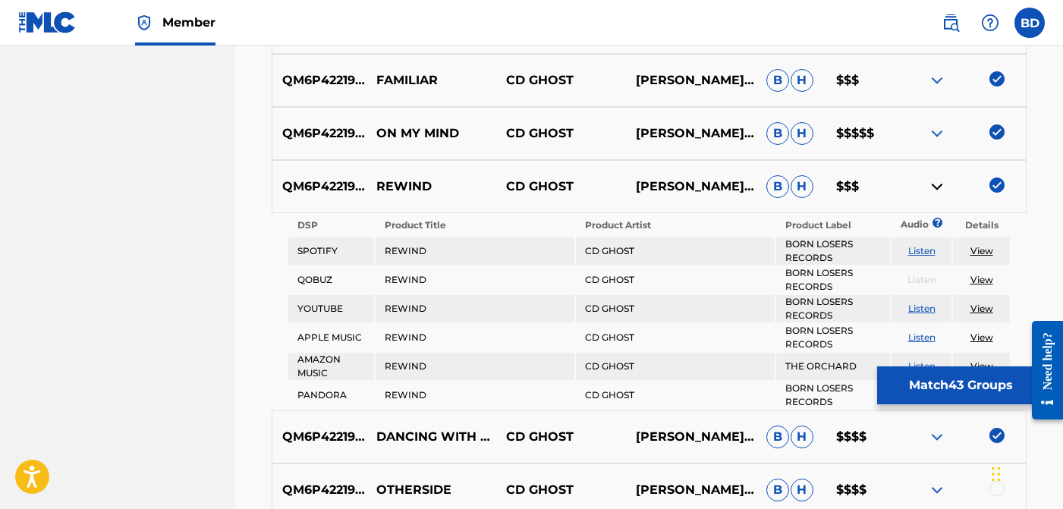
click at [939, 190] on img at bounding box center [937, 187] width 18 height 18
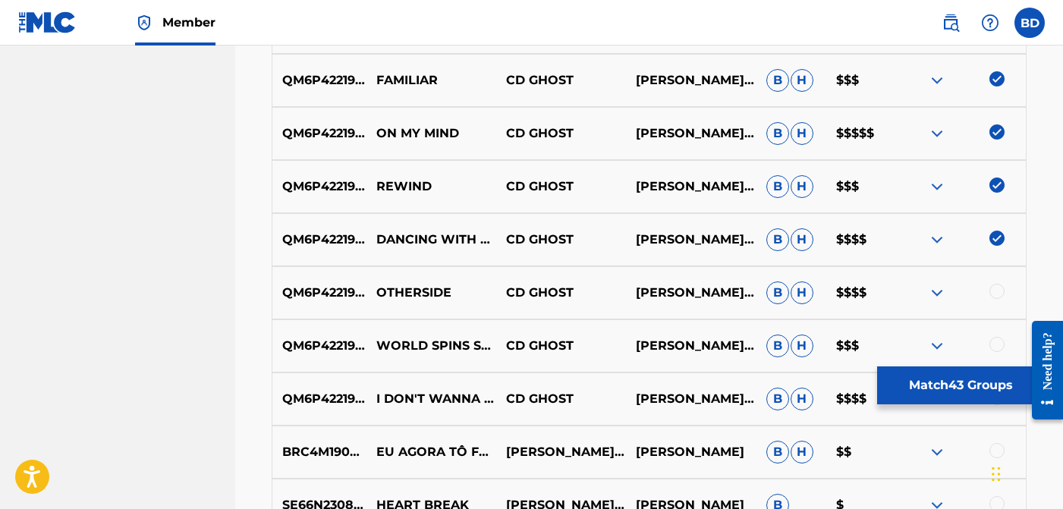
click at [995, 288] on div at bounding box center [996, 291] width 15 height 15
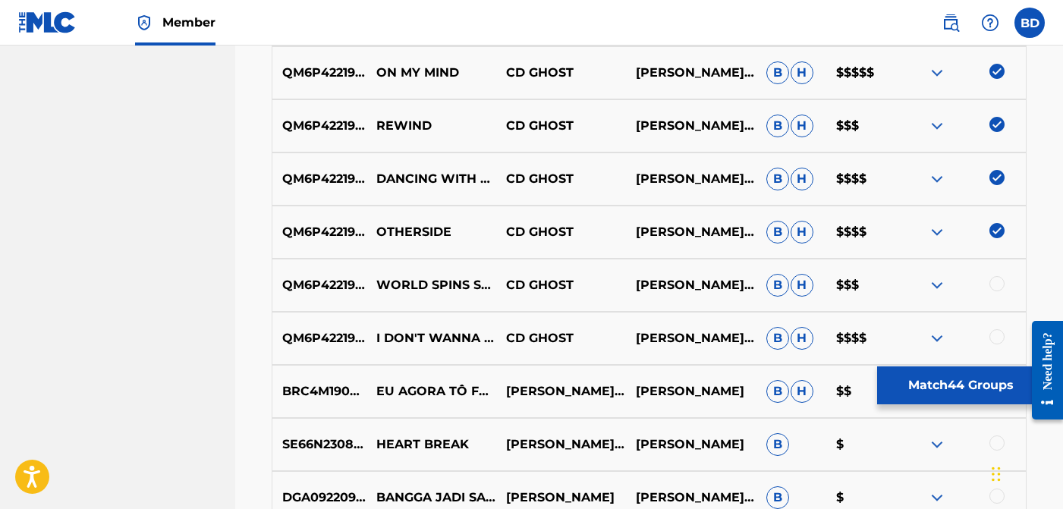
scroll to position [2788, 0]
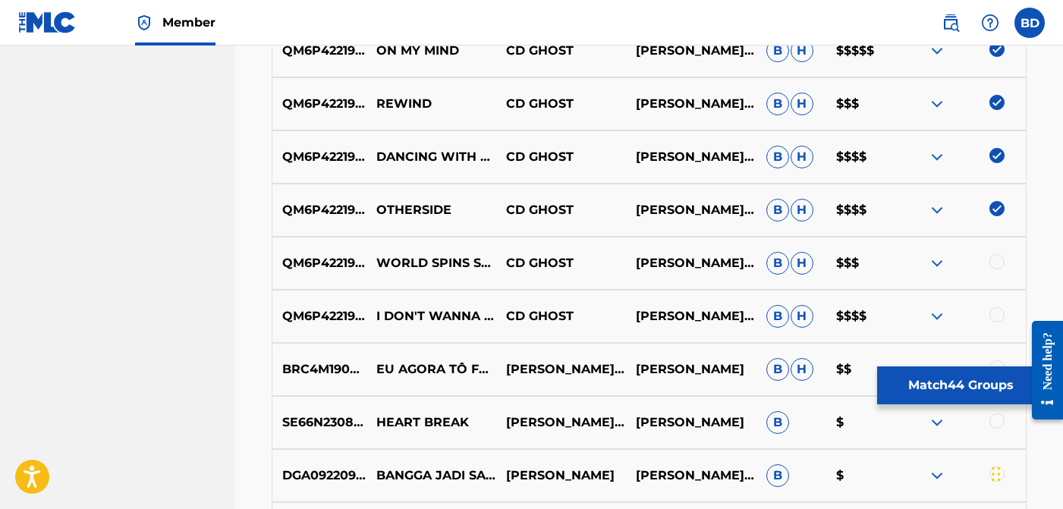
click at [1002, 264] on div at bounding box center [996, 261] width 15 height 15
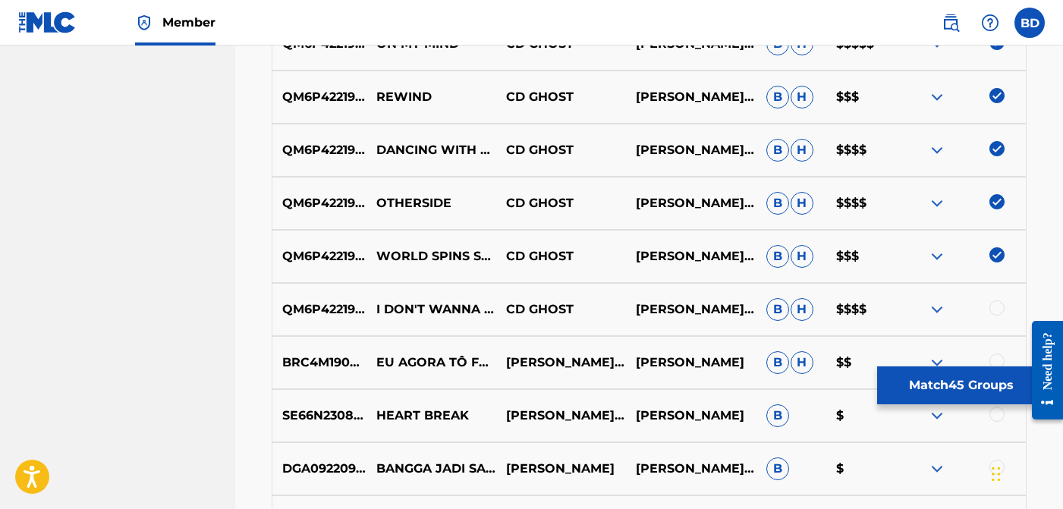
scroll to position [2809, 0]
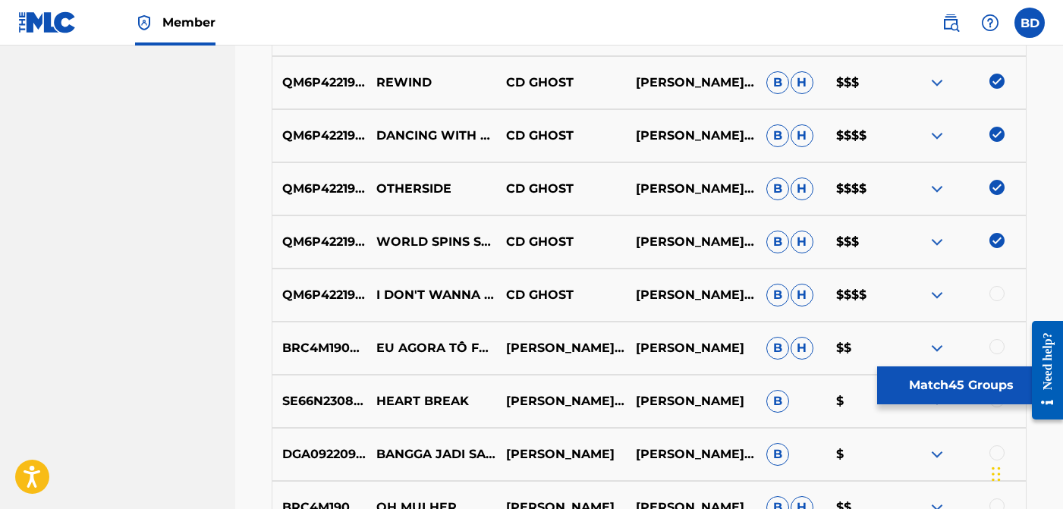
click at [999, 298] on div at bounding box center [996, 293] width 15 height 15
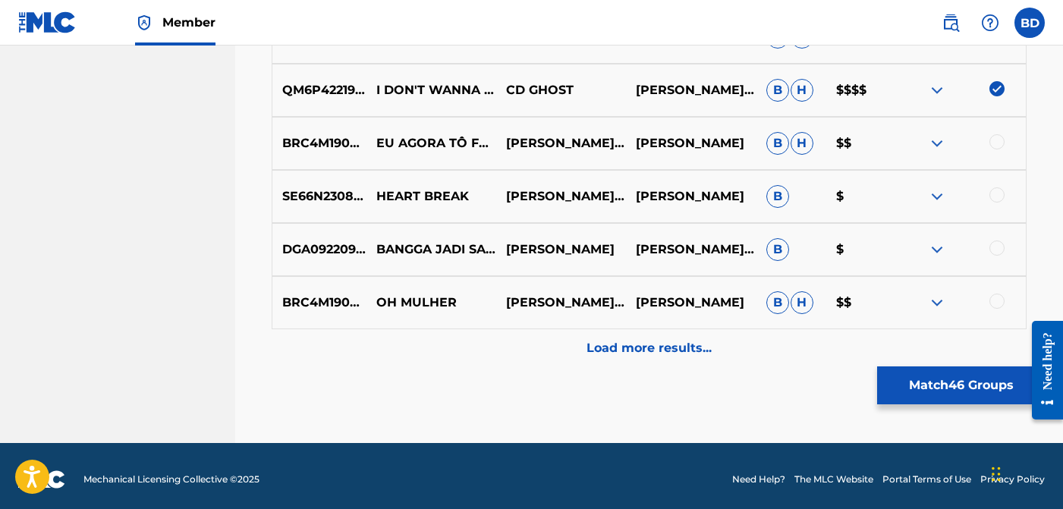
scroll to position [3021, 0]
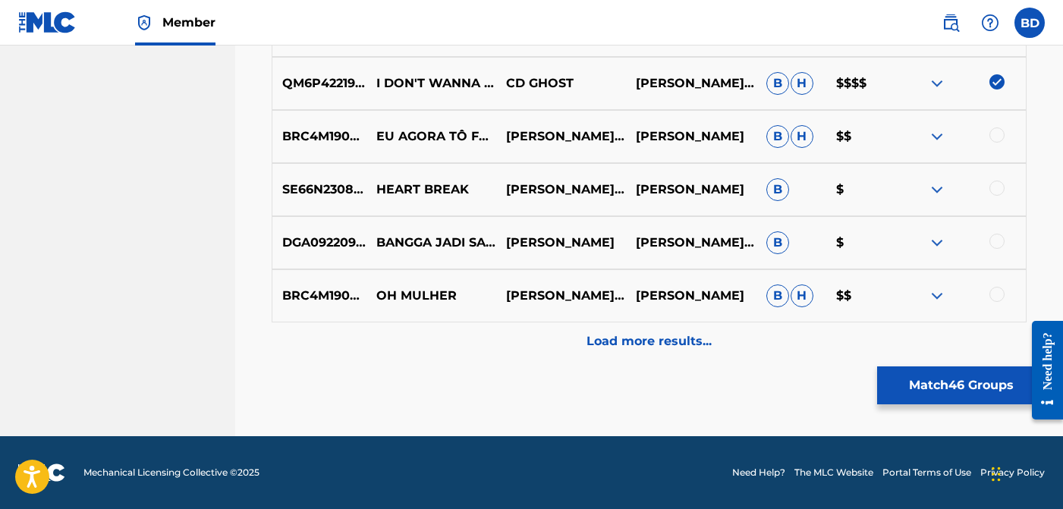
click at [643, 332] on p "Load more results..." at bounding box center [649, 341] width 125 height 18
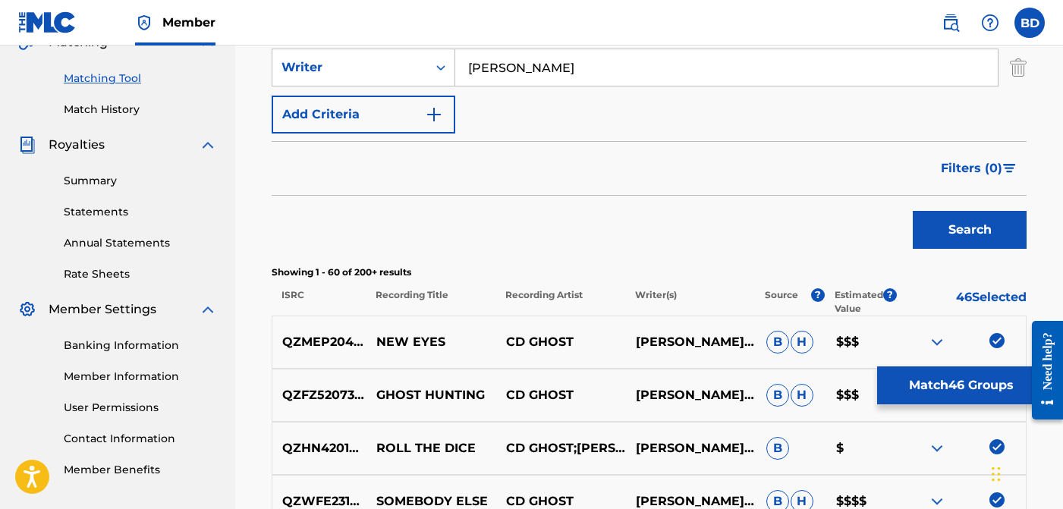
scroll to position [398, 0]
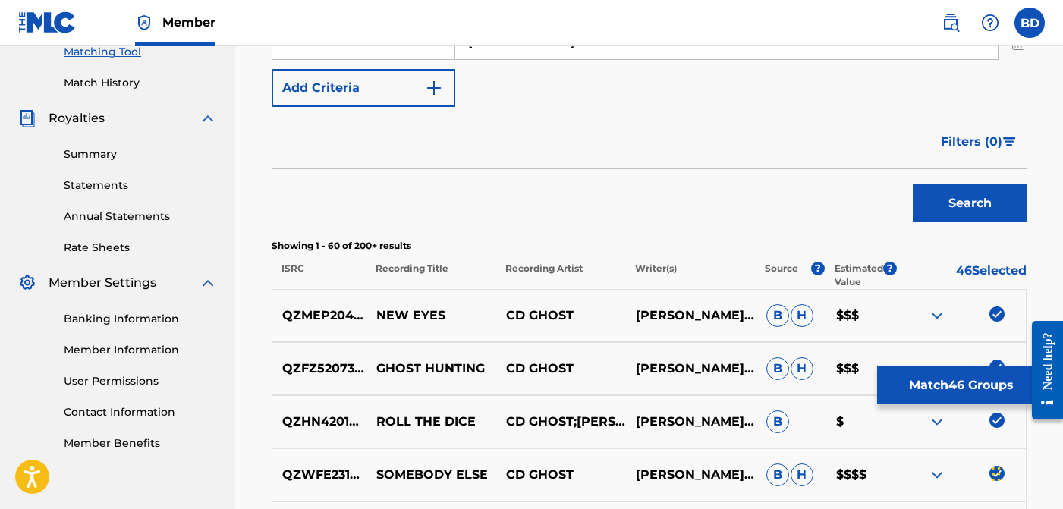
click at [957, 385] on button "Match 46 Groups" at bounding box center [961, 385] width 168 height 38
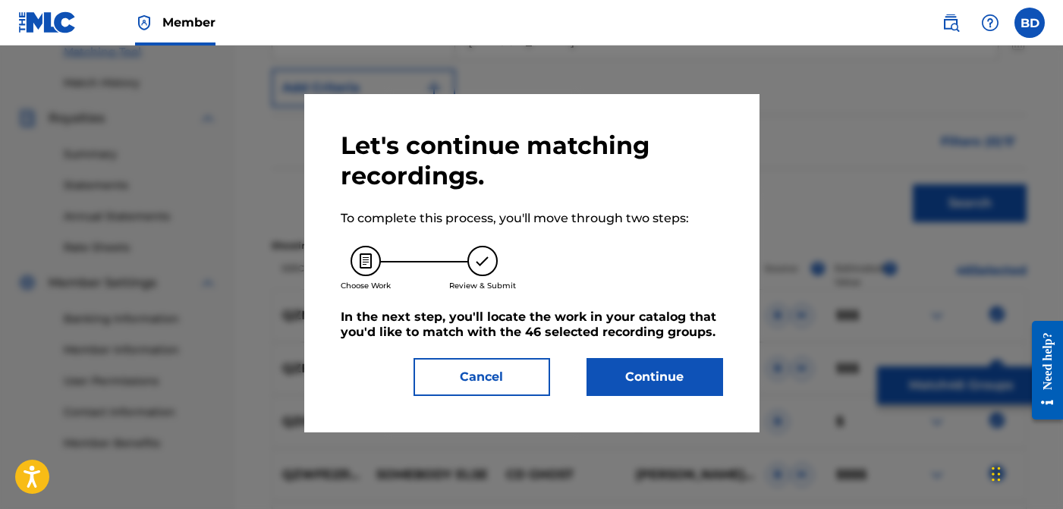
click at [619, 376] on button "Continue" at bounding box center [655, 377] width 137 height 38
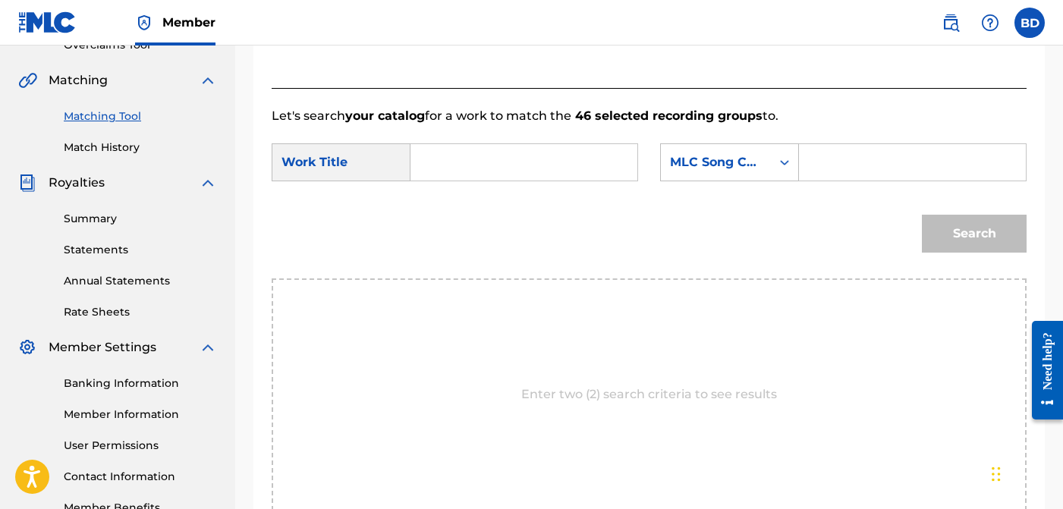
scroll to position [265, 0]
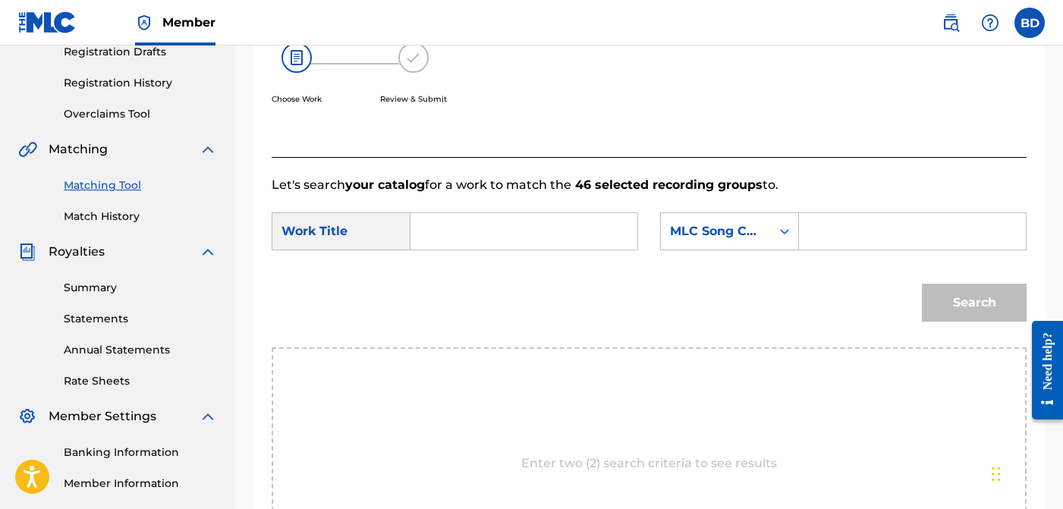
click at [470, 225] on input "Search Form" at bounding box center [523, 231] width 201 height 36
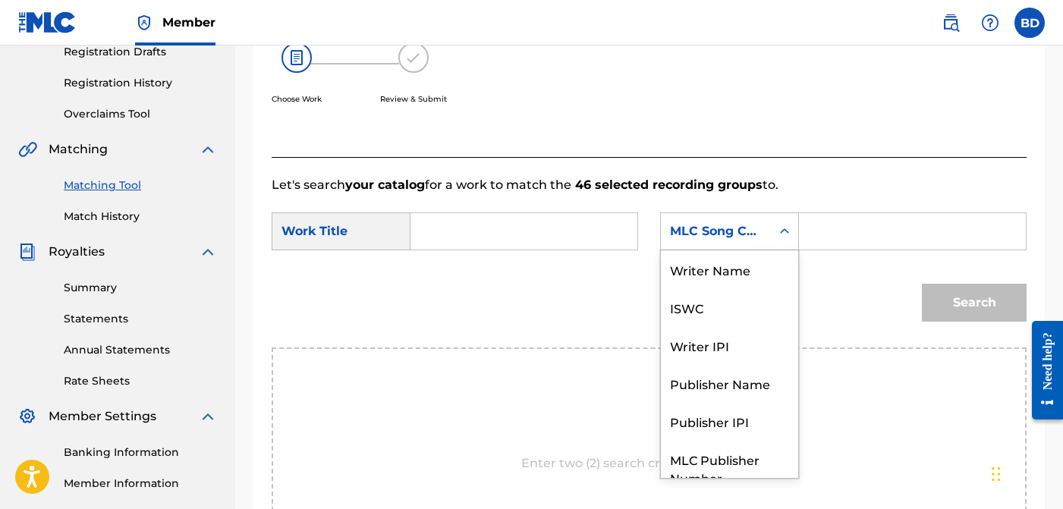
click at [765, 226] on div "MLC Song Code" at bounding box center [716, 231] width 110 height 29
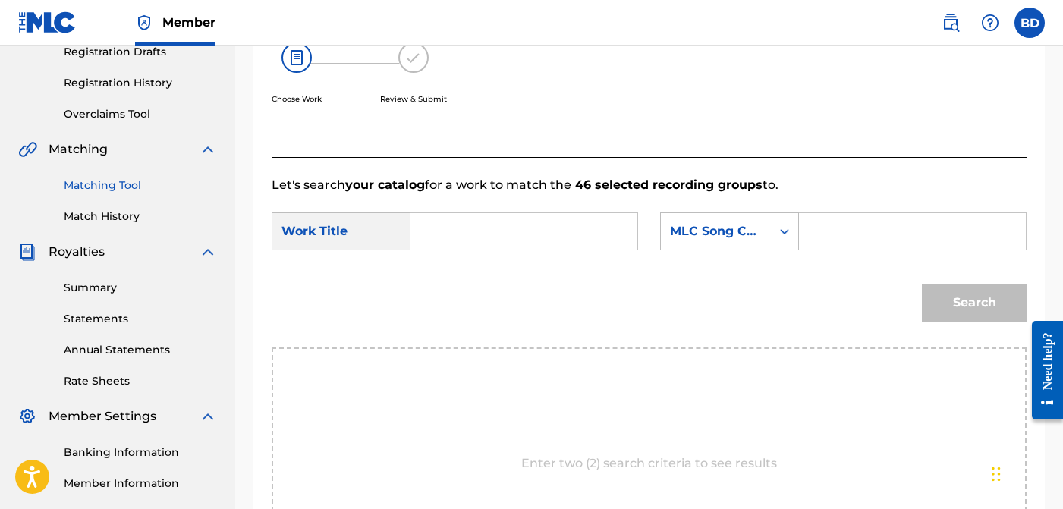
click at [822, 293] on div "Search" at bounding box center [649, 308] width 755 height 79
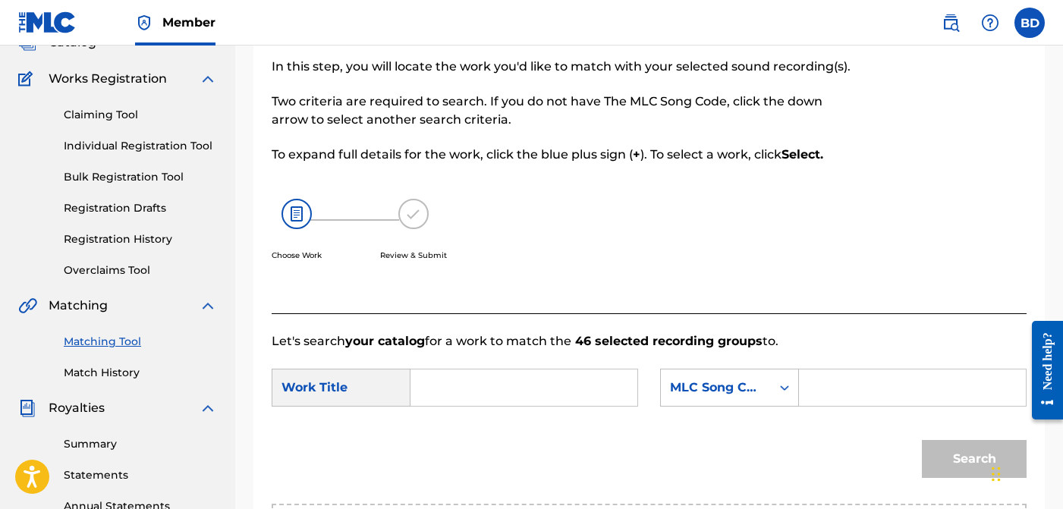
scroll to position [110, 0]
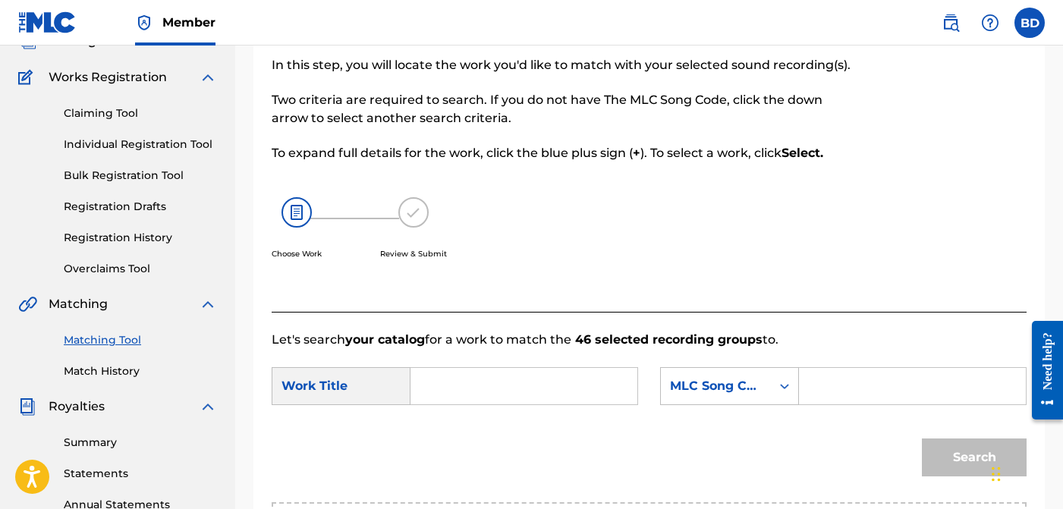
click at [447, 398] on input "Search Form" at bounding box center [523, 386] width 201 height 36
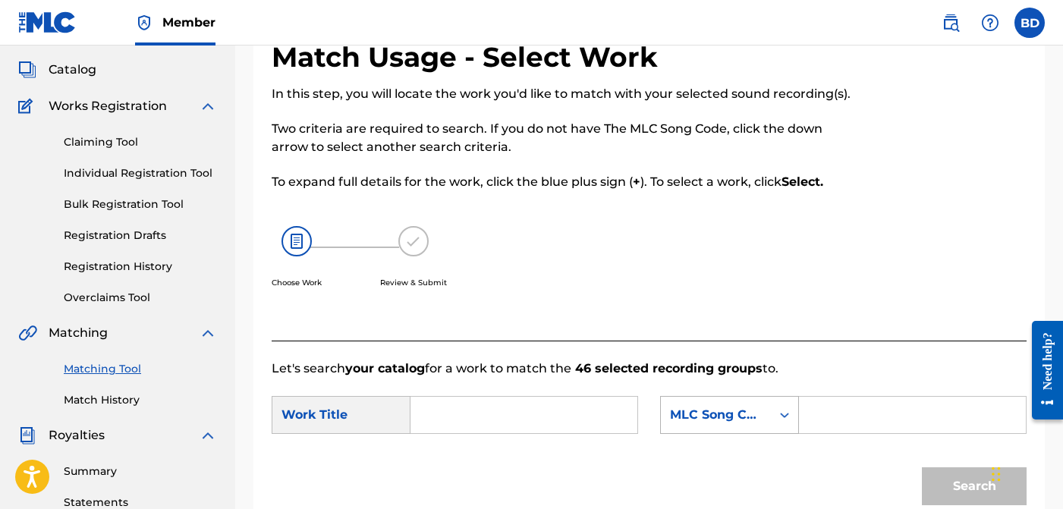
click at [760, 417] on div "MLC Song Code" at bounding box center [716, 415] width 92 height 18
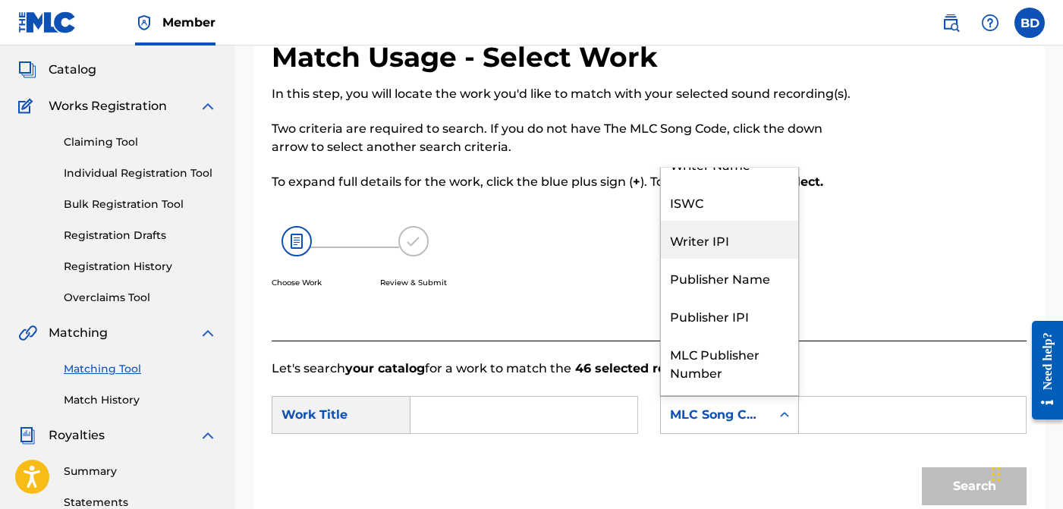
scroll to position [0, 0]
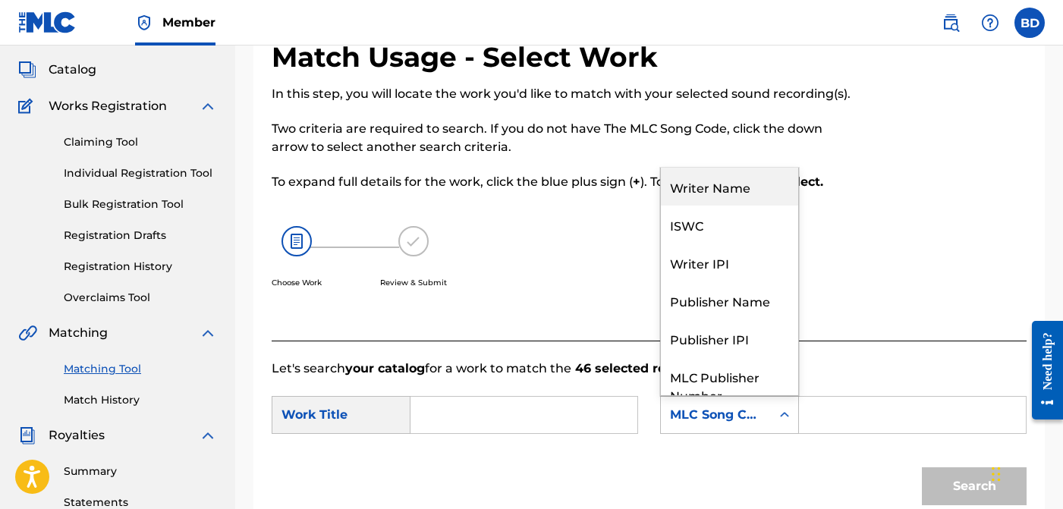
click at [741, 198] on div "Writer Name" at bounding box center [729, 187] width 137 height 38
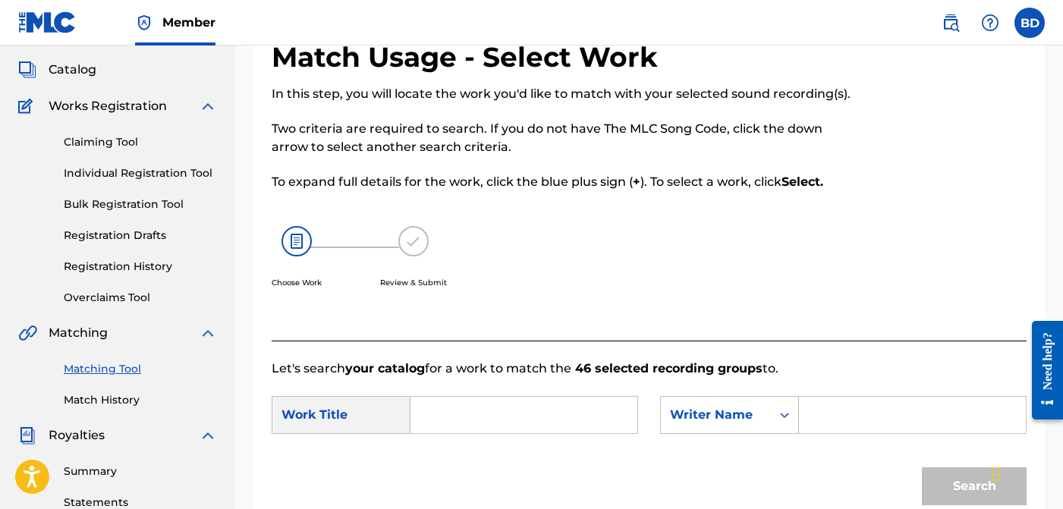
click at [844, 408] on input "Search Form" at bounding box center [912, 415] width 201 height 36
type input "[PERSON_NAME]"
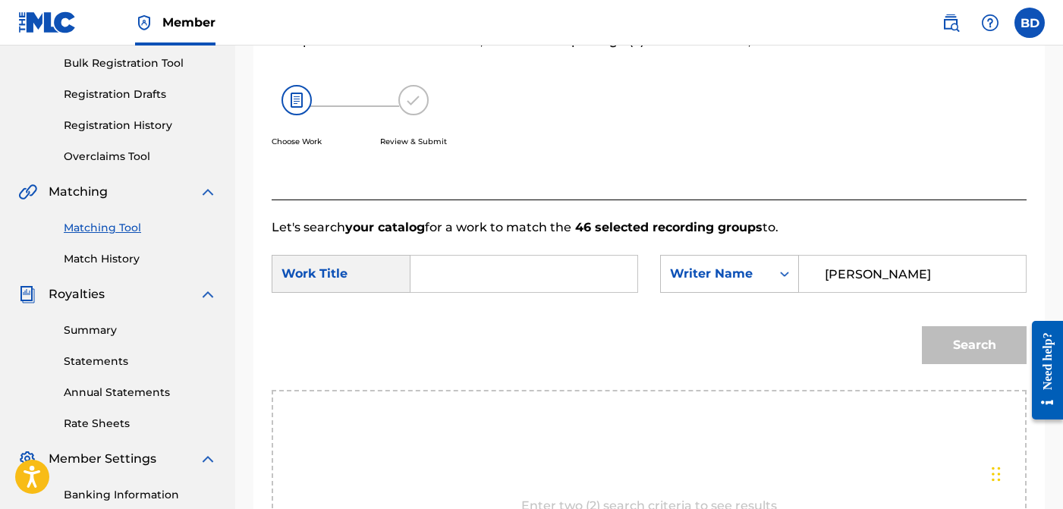
scroll to position [226, 0]
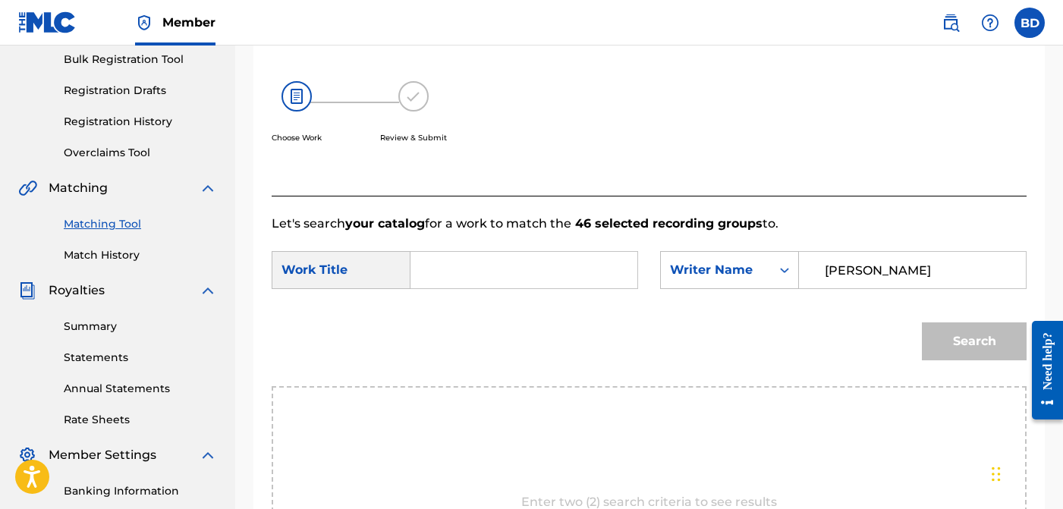
click at [540, 258] on input "Search Form" at bounding box center [523, 270] width 201 height 36
click at [972, 352] on button "Search" at bounding box center [974, 341] width 105 height 38
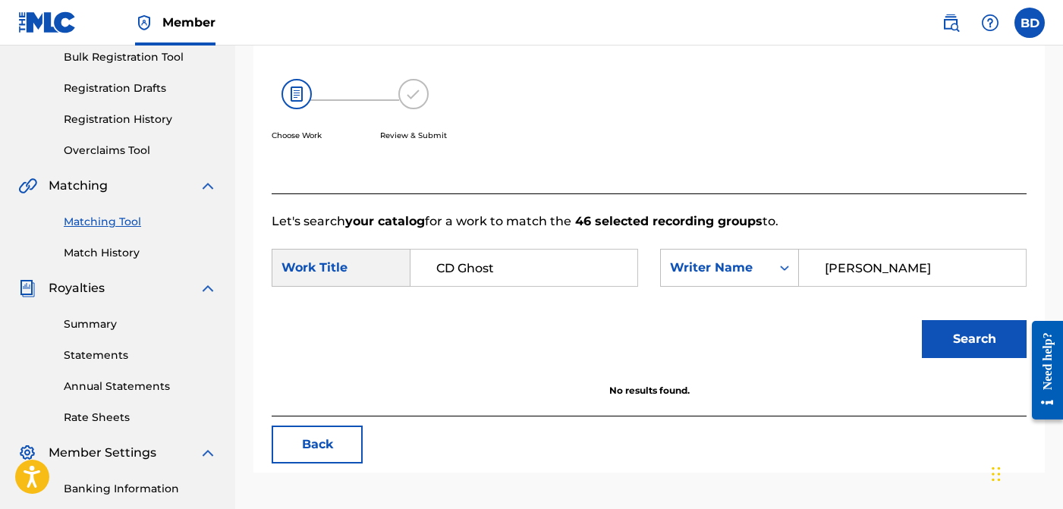
scroll to position [229, 0]
click at [533, 276] on input "CD Ghost" at bounding box center [523, 267] width 201 height 36
type input "Undercurrent"
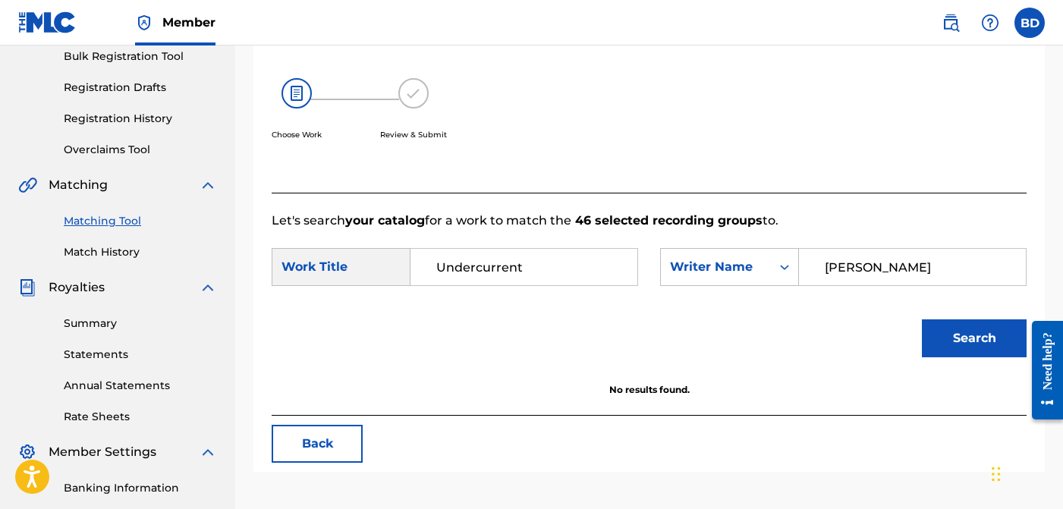
click at [950, 336] on button "Search" at bounding box center [974, 338] width 105 height 38
click at [364, 269] on div "Work Title" at bounding box center [341, 267] width 139 height 38
click at [339, 269] on div "Work Title" at bounding box center [341, 267] width 139 height 38
click at [593, 259] on input "Undercurrent" at bounding box center [523, 267] width 201 height 36
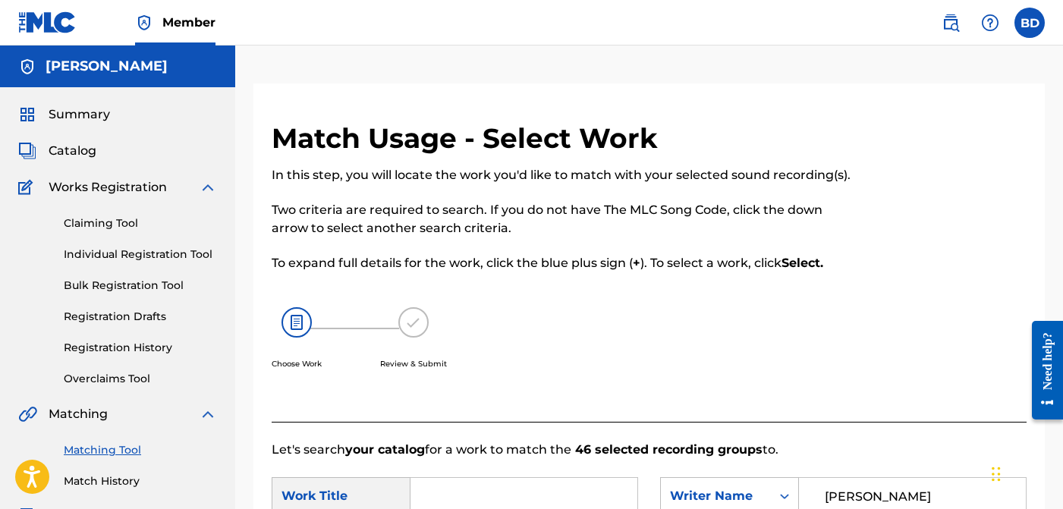
scroll to position [287, 0]
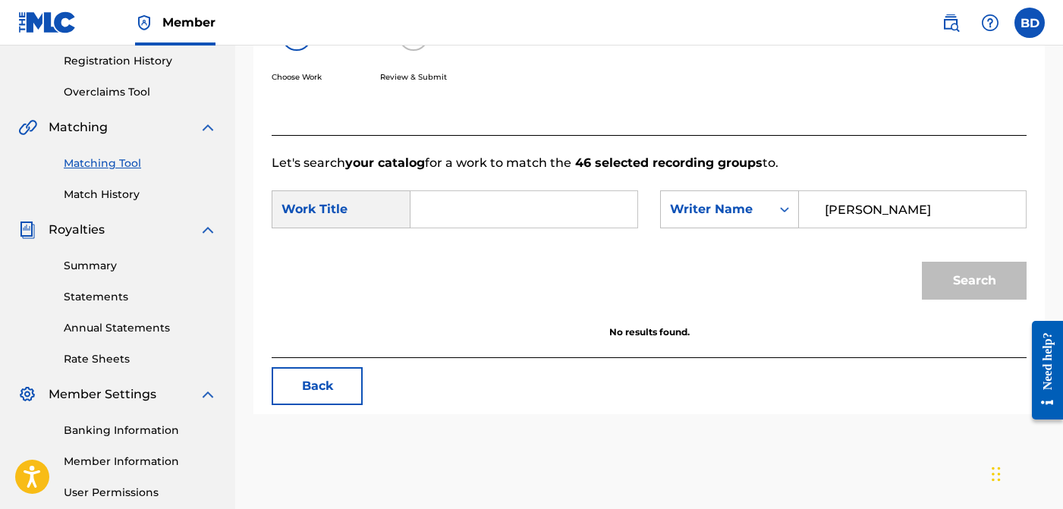
click at [363, 213] on div "Work Title" at bounding box center [341, 209] width 139 height 38
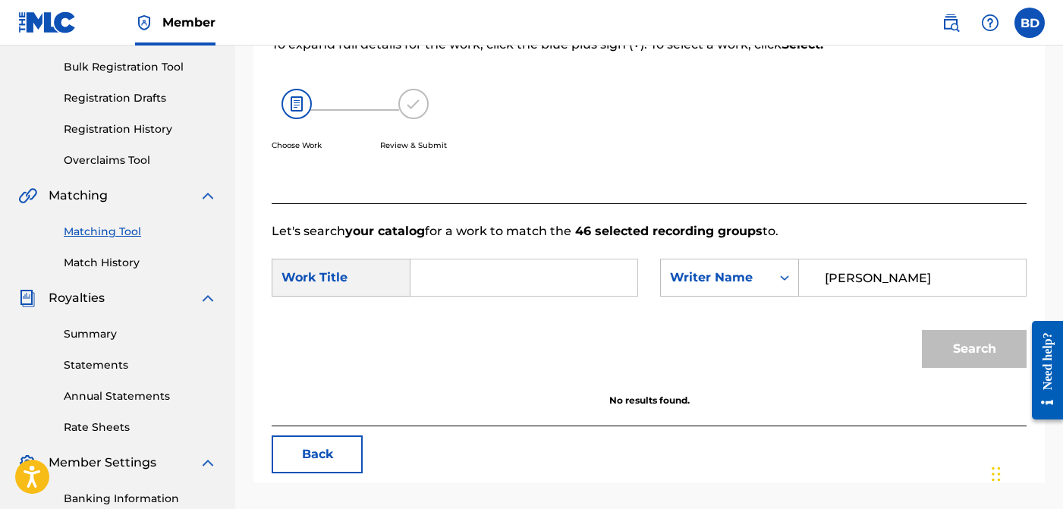
scroll to position [200, 0]
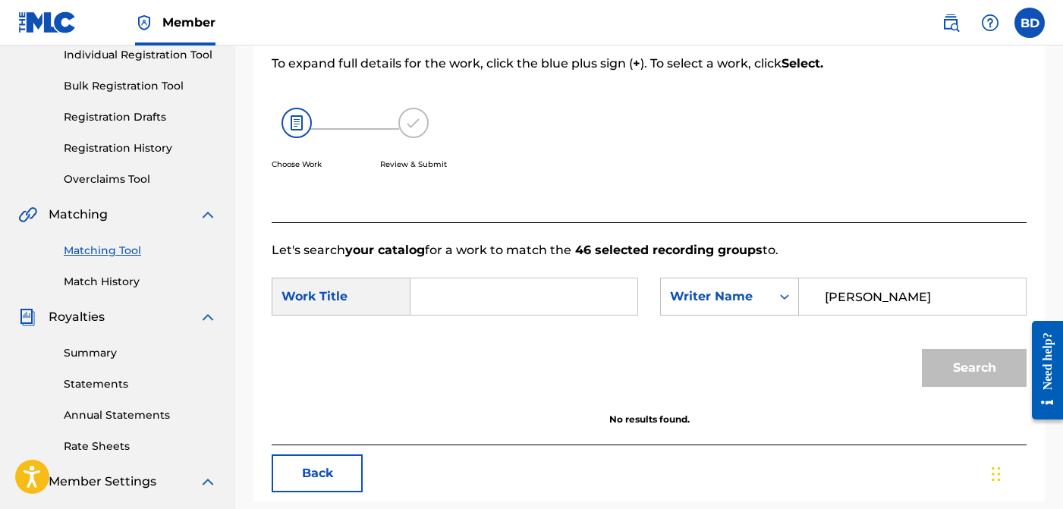
click at [531, 297] on input "Search Form" at bounding box center [523, 296] width 201 height 36
click at [938, 370] on button "Search" at bounding box center [974, 368] width 105 height 38
click at [524, 303] on input "Familiar" at bounding box center [523, 296] width 201 height 36
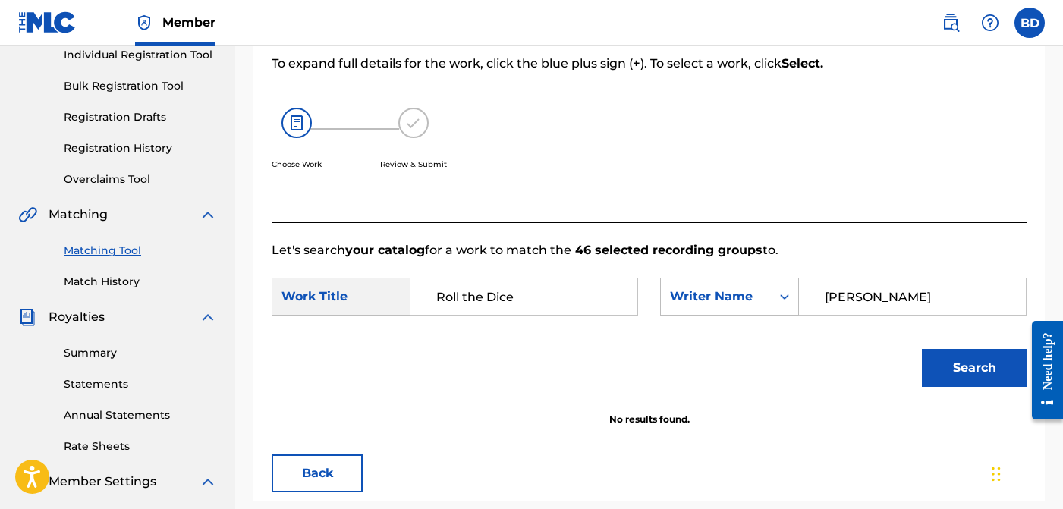
click at [955, 351] on button "Search" at bounding box center [974, 368] width 105 height 38
click at [564, 294] on input "Roll the Dice" at bounding box center [523, 296] width 201 height 36
type input "Constellations"
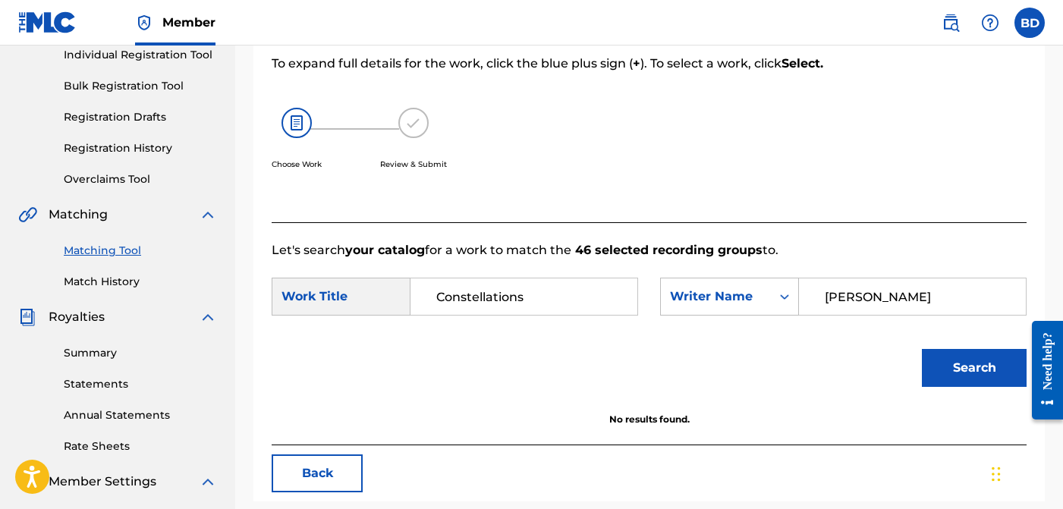
click at [935, 398] on div "Search" at bounding box center [649, 373] width 755 height 79
click at [952, 363] on button "Search" at bounding box center [974, 368] width 105 height 38
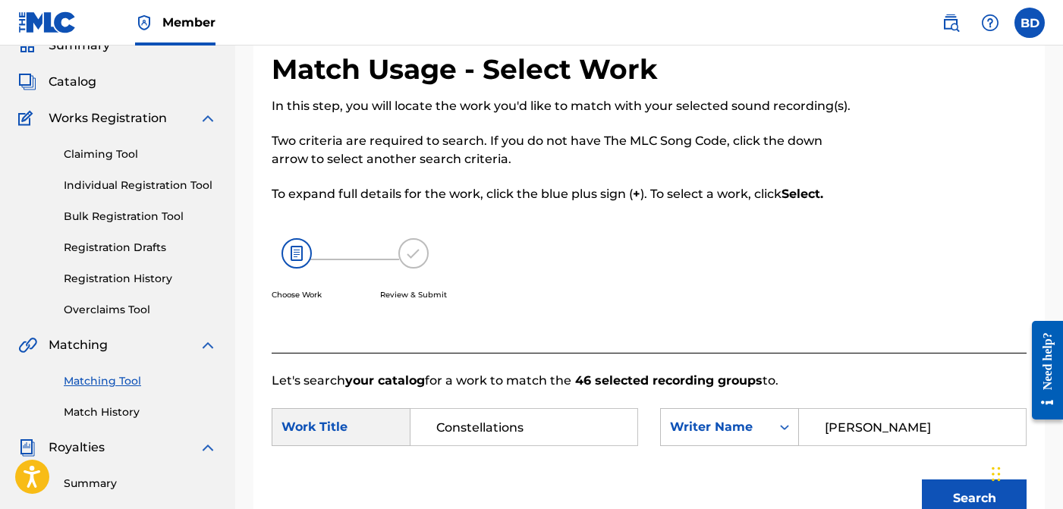
scroll to position [0, 0]
